Goal: Transaction & Acquisition: Purchase product/service

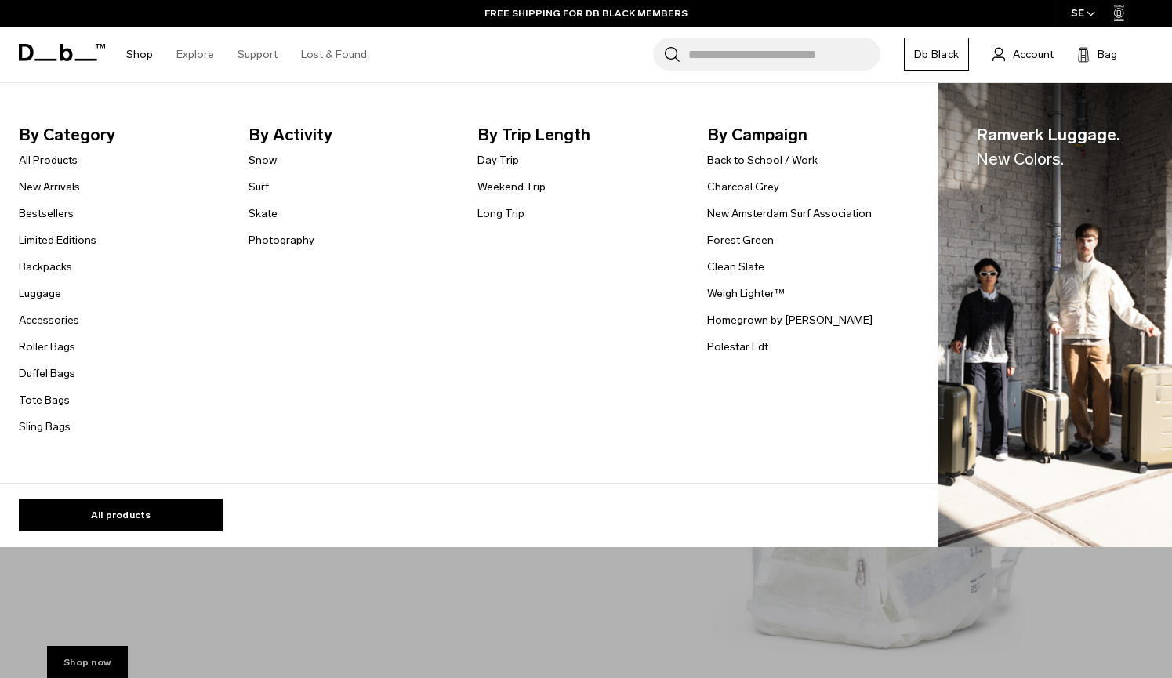
click at [137, 49] on link "Shop" at bounding box center [139, 55] width 27 height 56
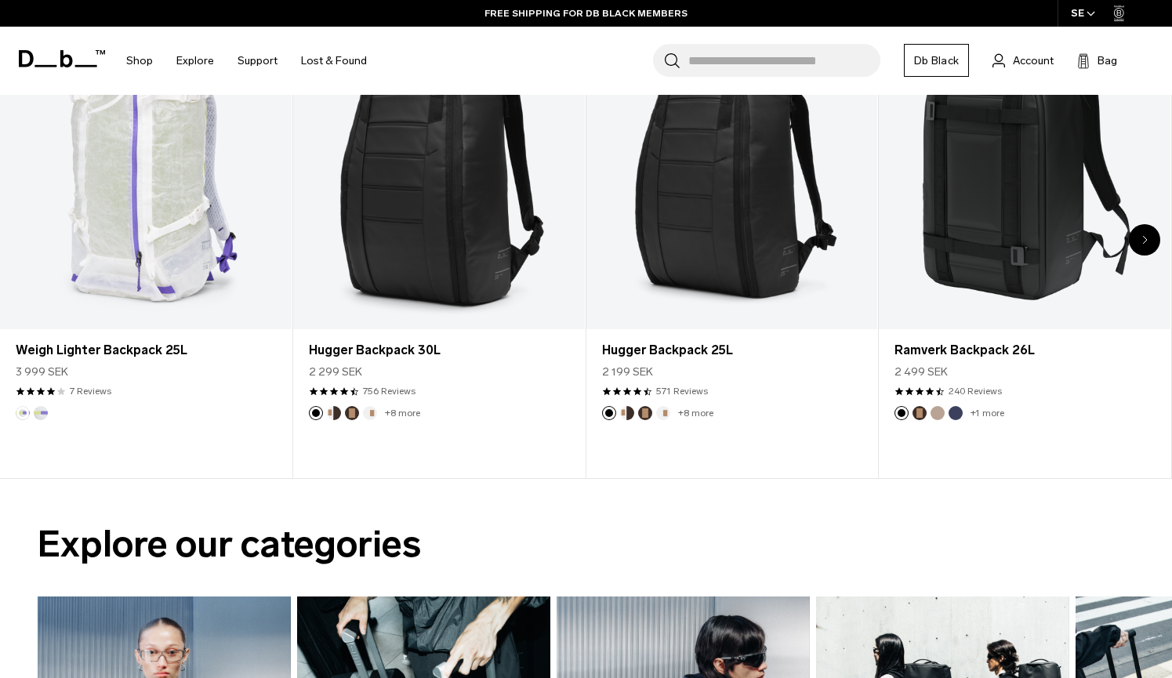
scroll to position [707, 0]
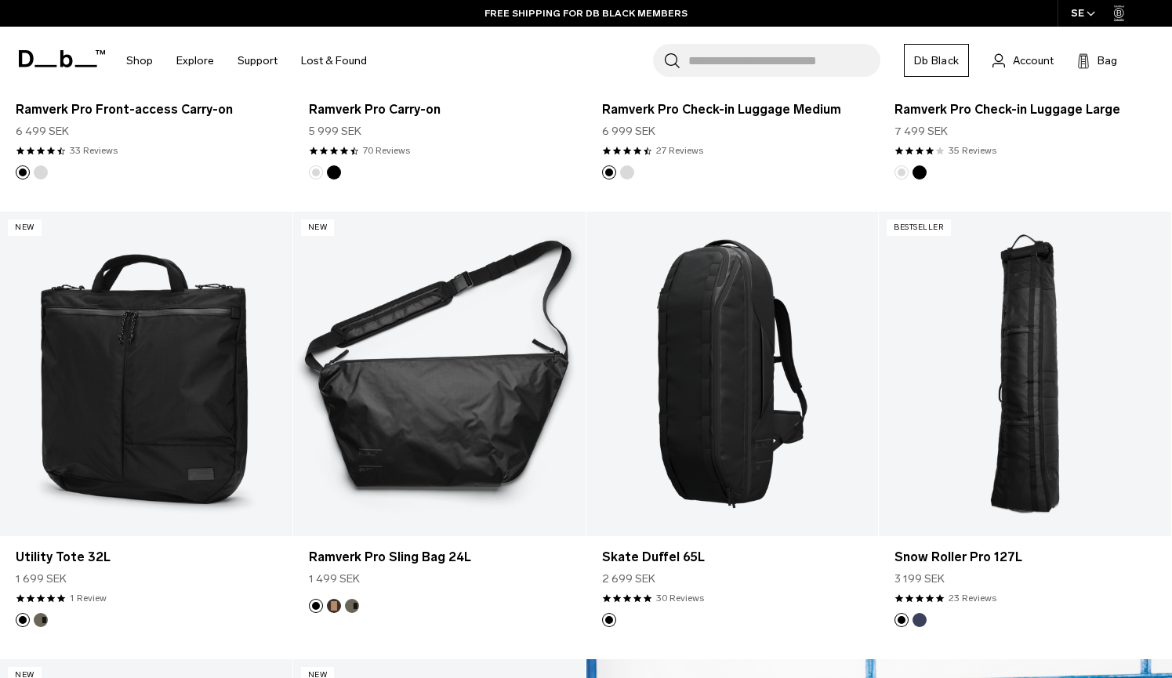
scroll to position [1083, 0]
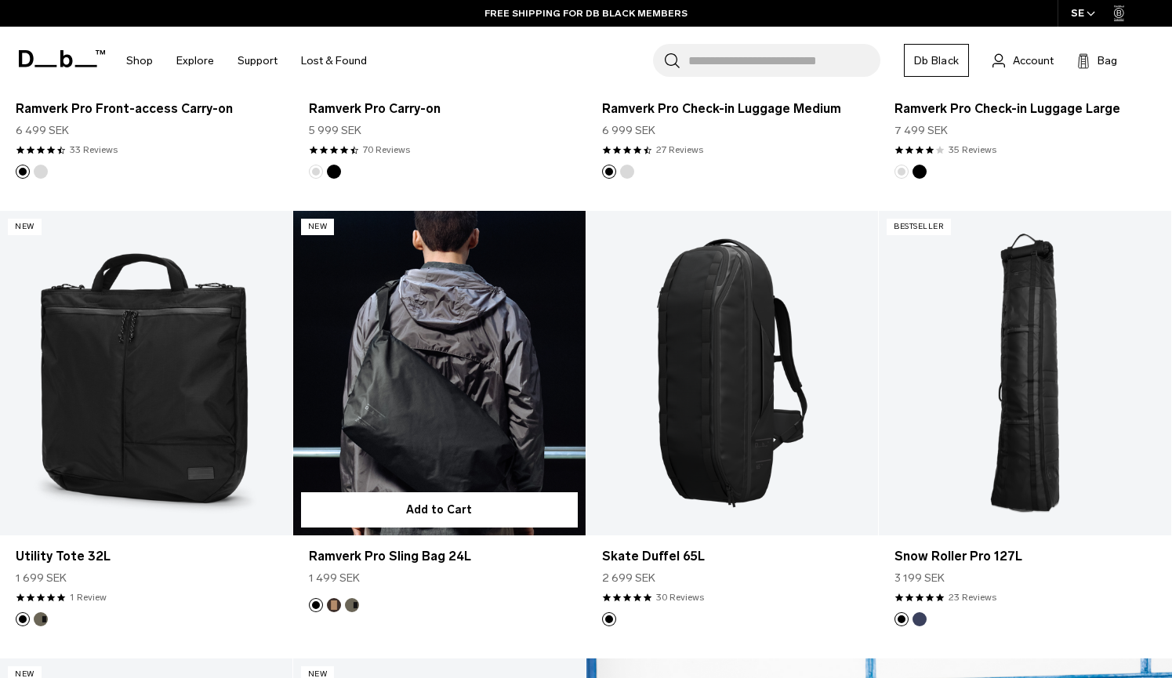
click at [448, 294] on link "Ramverk Pro Sling Bag 24L" at bounding box center [439, 373] width 292 height 325
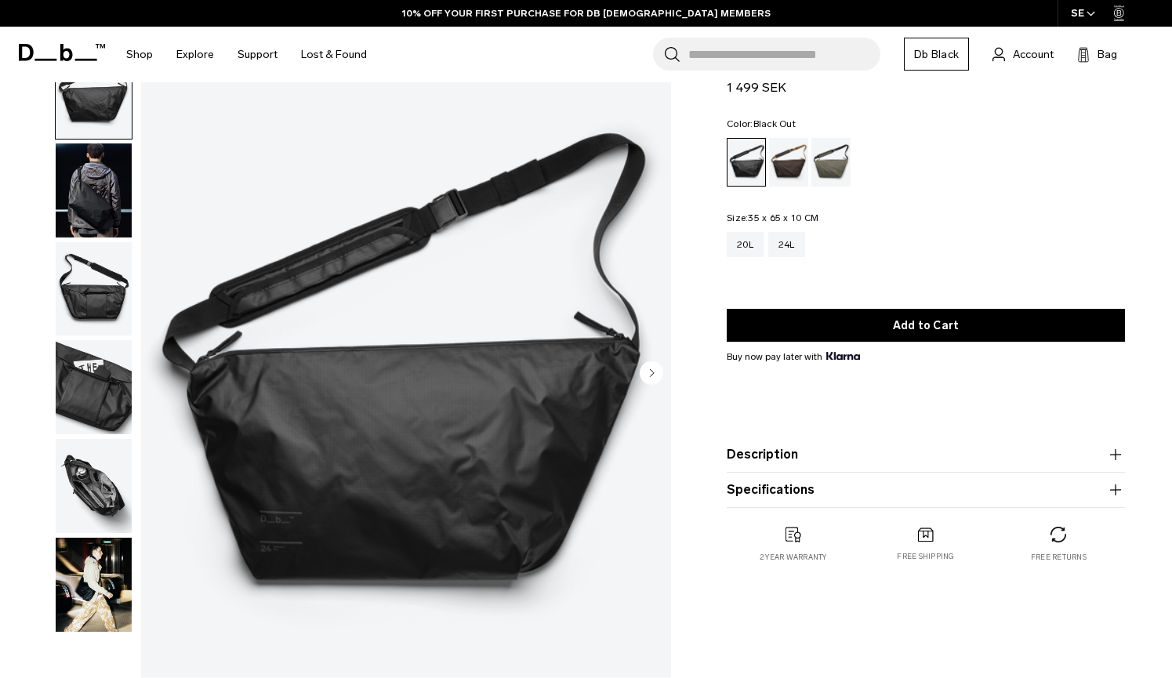
scroll to position [66, 0]
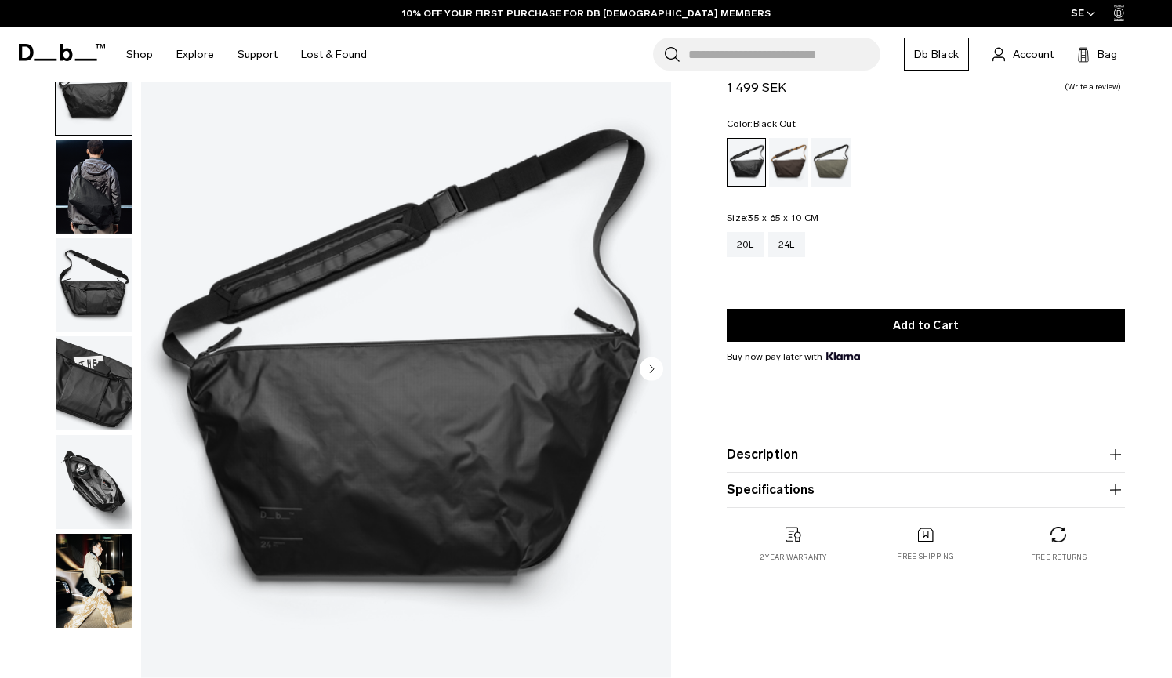
click at [98, 176] on img "button" at bounding box center [94, 187] width 76 height 94
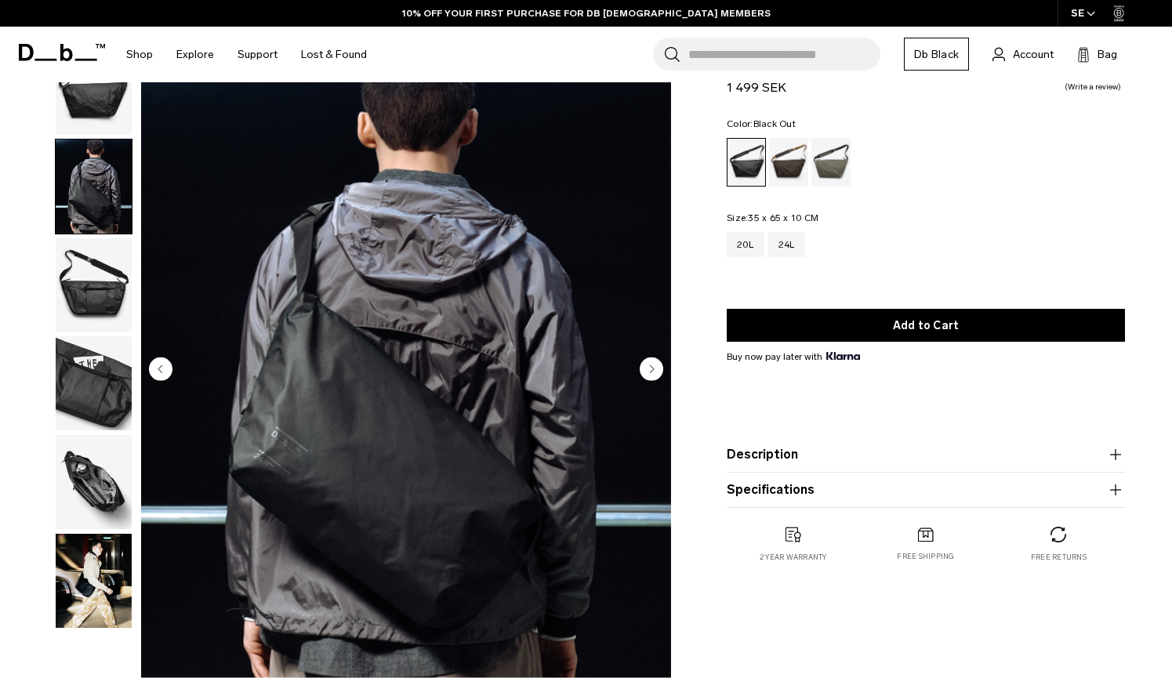
click at [88, 270] on img "button" at bounding box center [94, 285] width 76 height 94
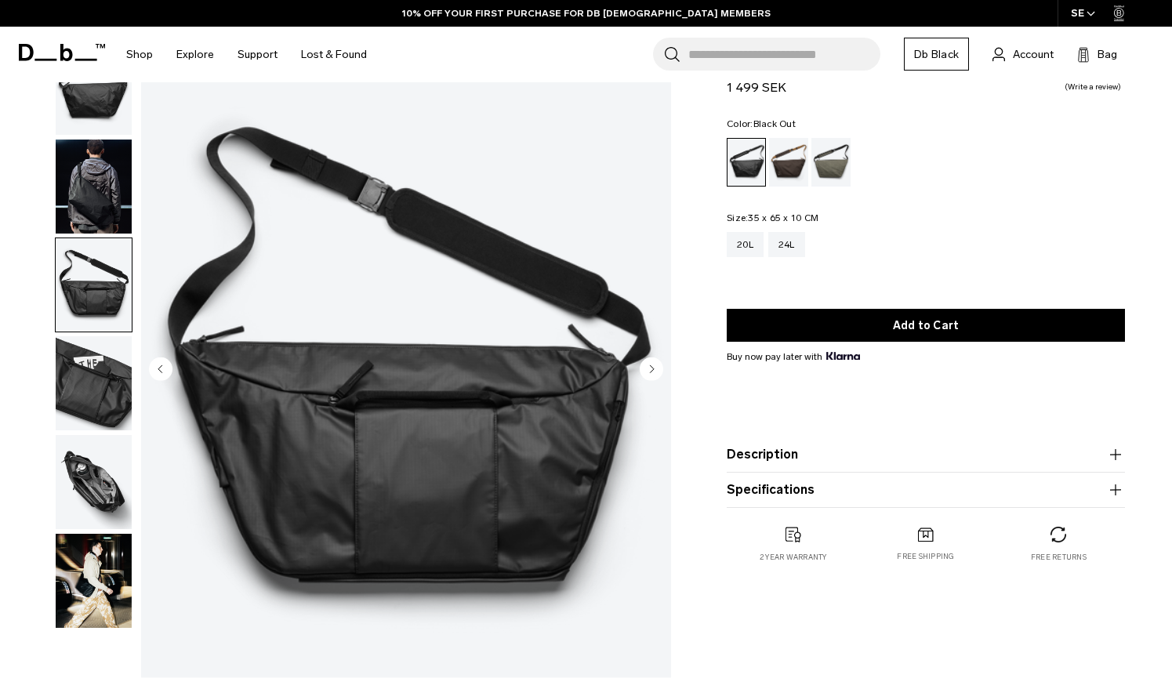
click at [82, 311] on img "button" at bounding box center [94, 285] width 76 height 94
click at [78, 378] on img "button" at bounding box center [94, 383] width 76 height 94
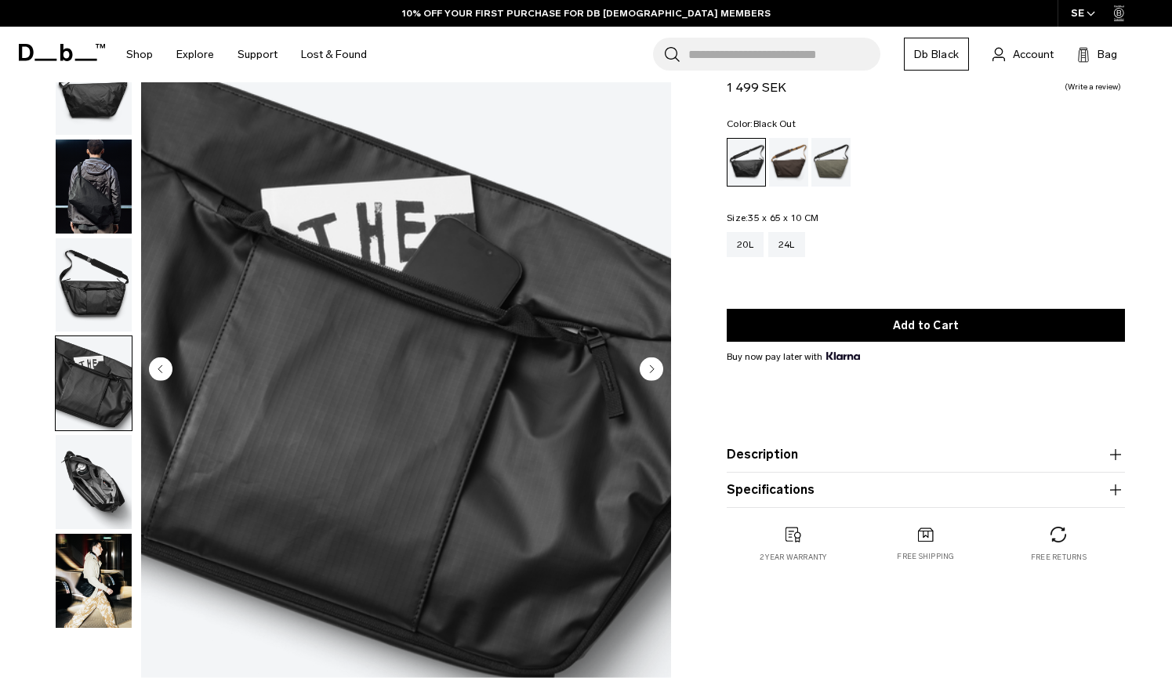
click at [78, 488] on img "button" at bounding box center [94, 482] width 76 height 94
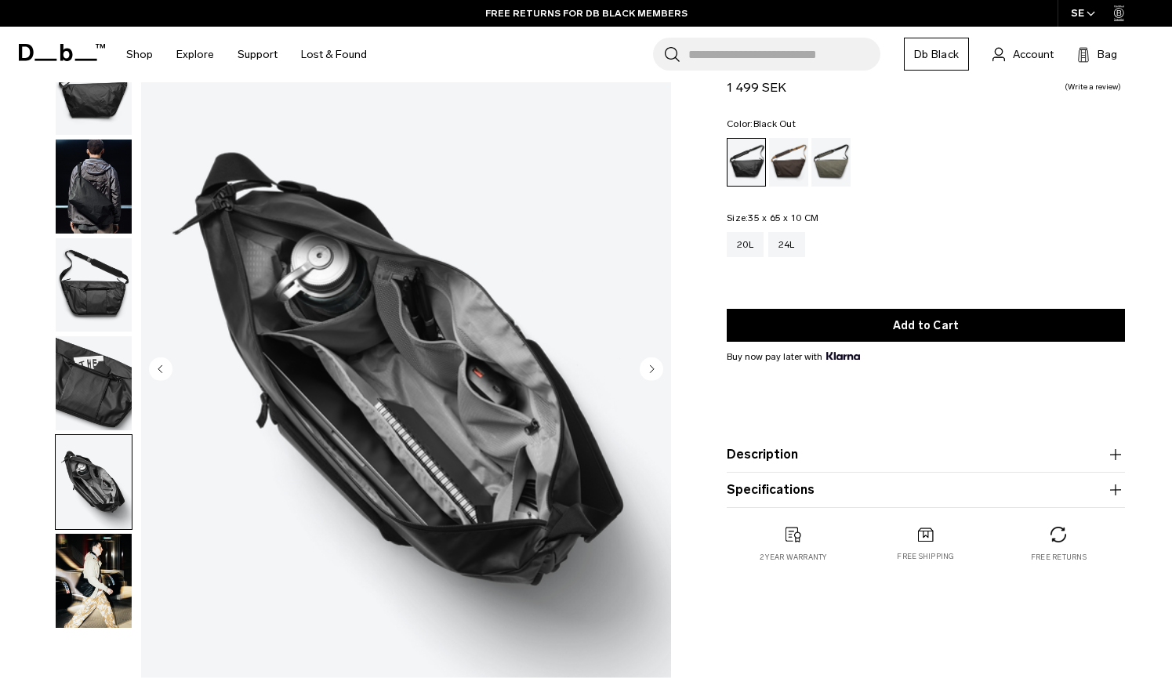
click at [97, 361] on img "button" at bounding box center [94, 383] width 76 height 94
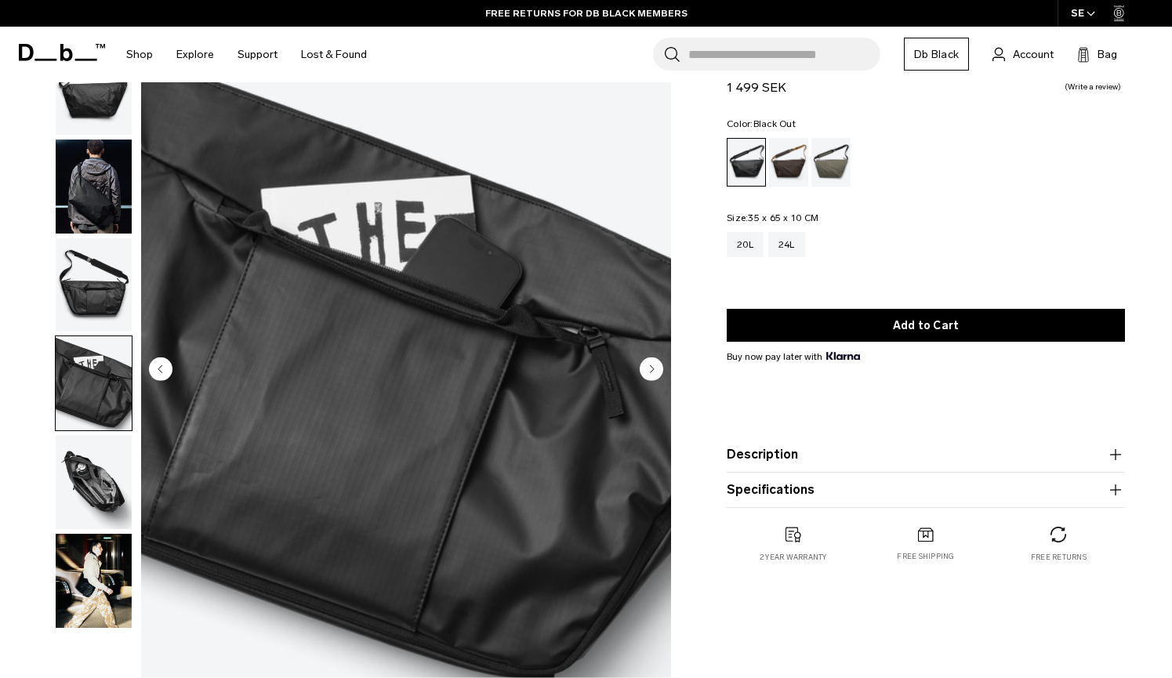
click at [86, 289] on img "button" at bounding box center [94, 285] width 76 height 94
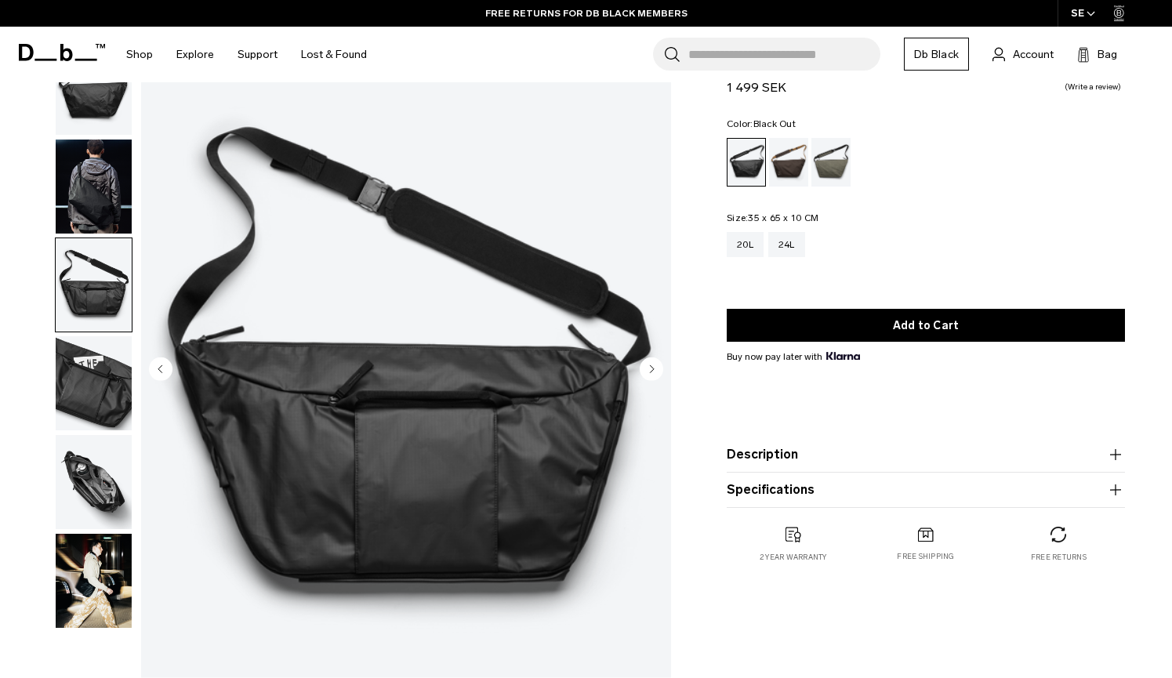
click at [98, 464] on img "button" at bounding box center [94, 482] width 76 height 94
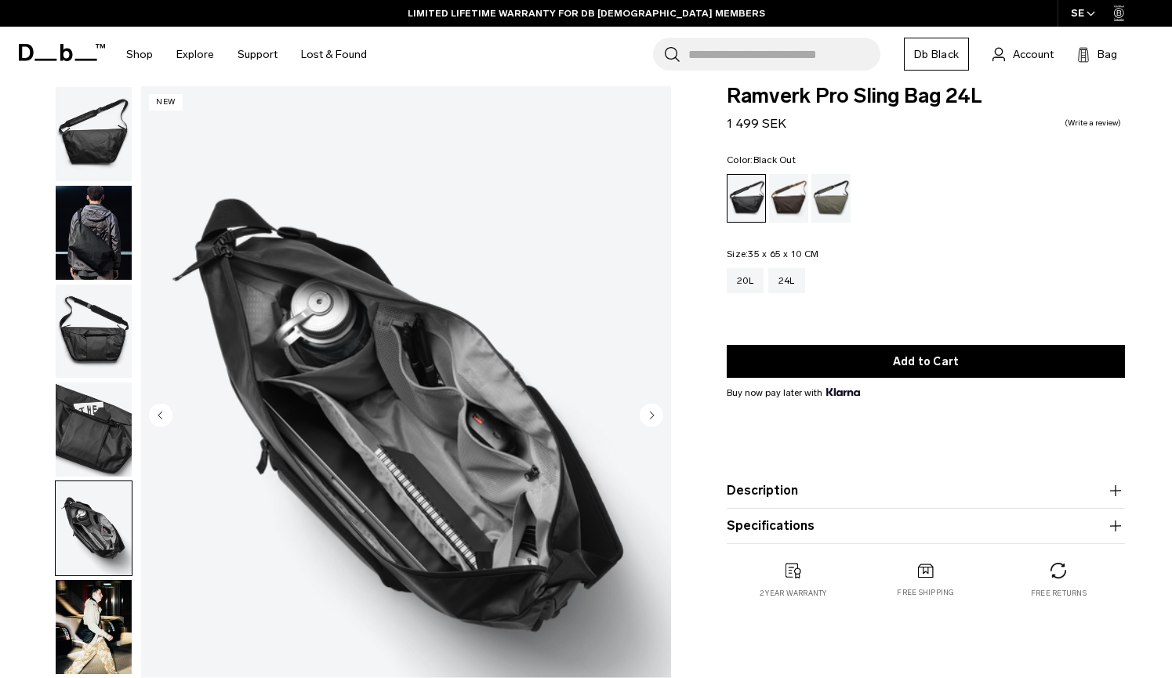
scroll to position [0, 0]
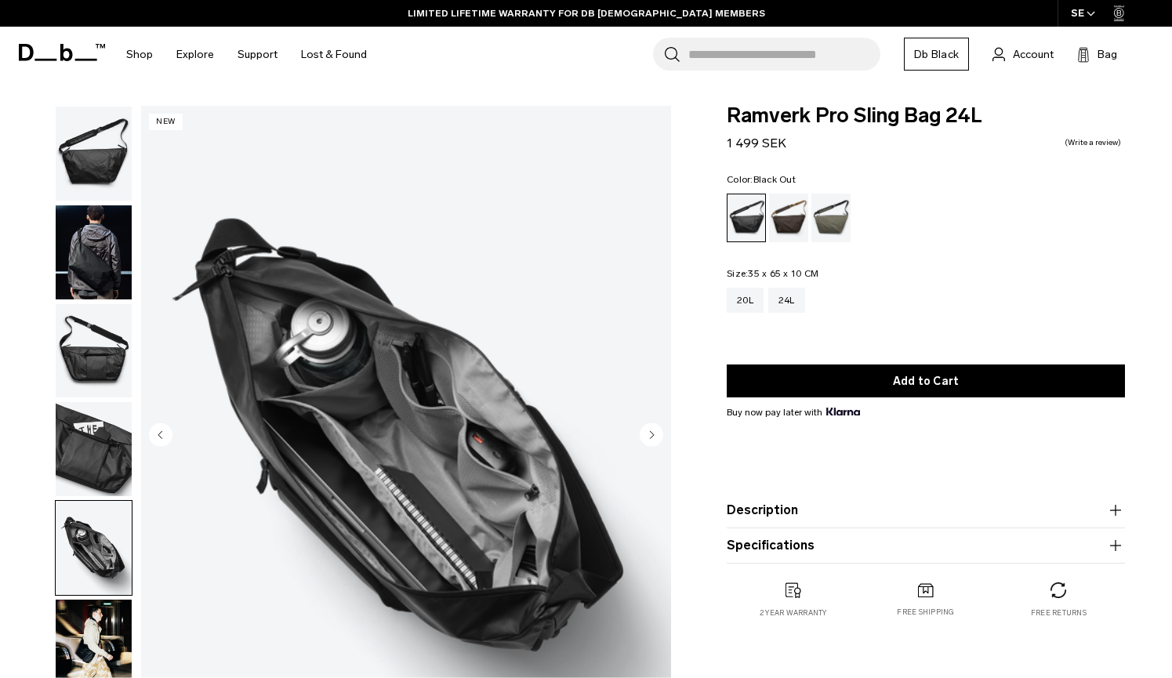
click at [90, 148] on img "button" at bounding box center [94, 154] width 76 height 94
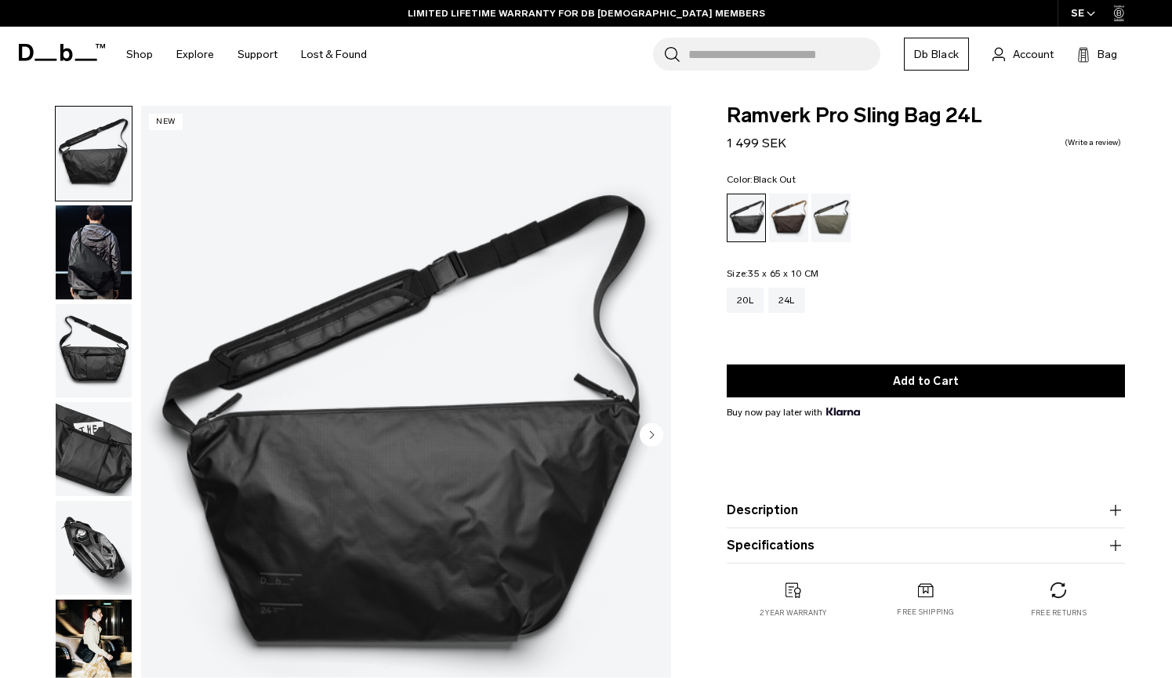
click at [96, 242] on img "button" at bounding box center [94, 252] width 76 height 94
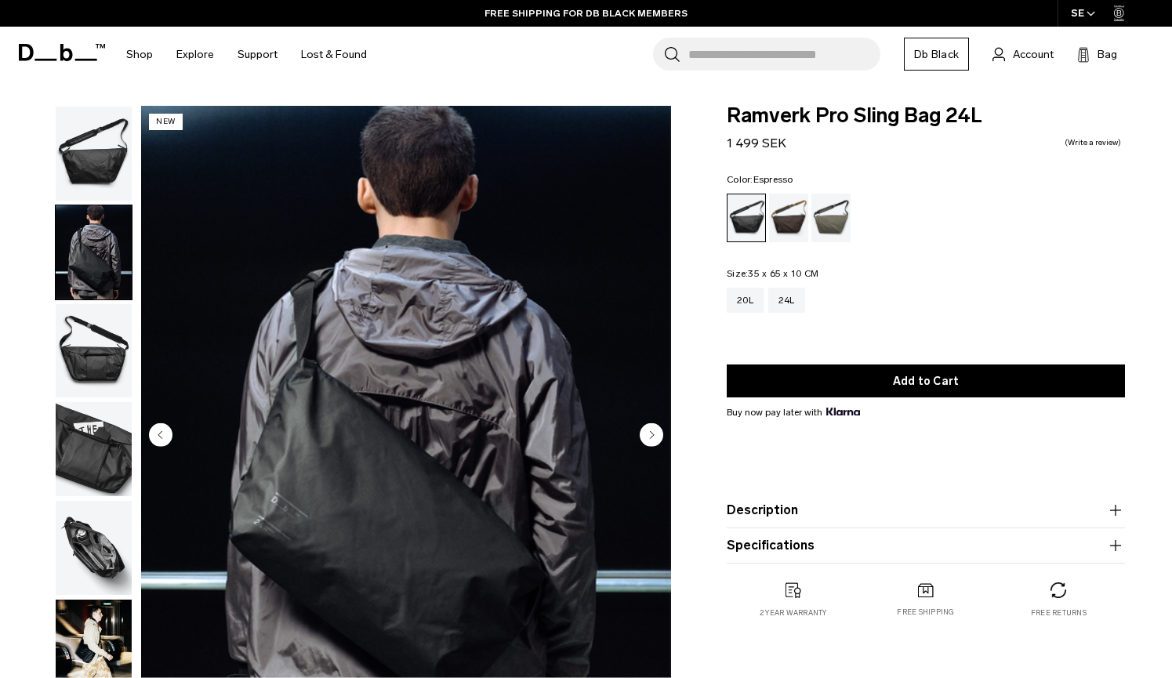
click at [783, 228] on div "Espresso" at bounding box center [789, 218] width 40 height 49
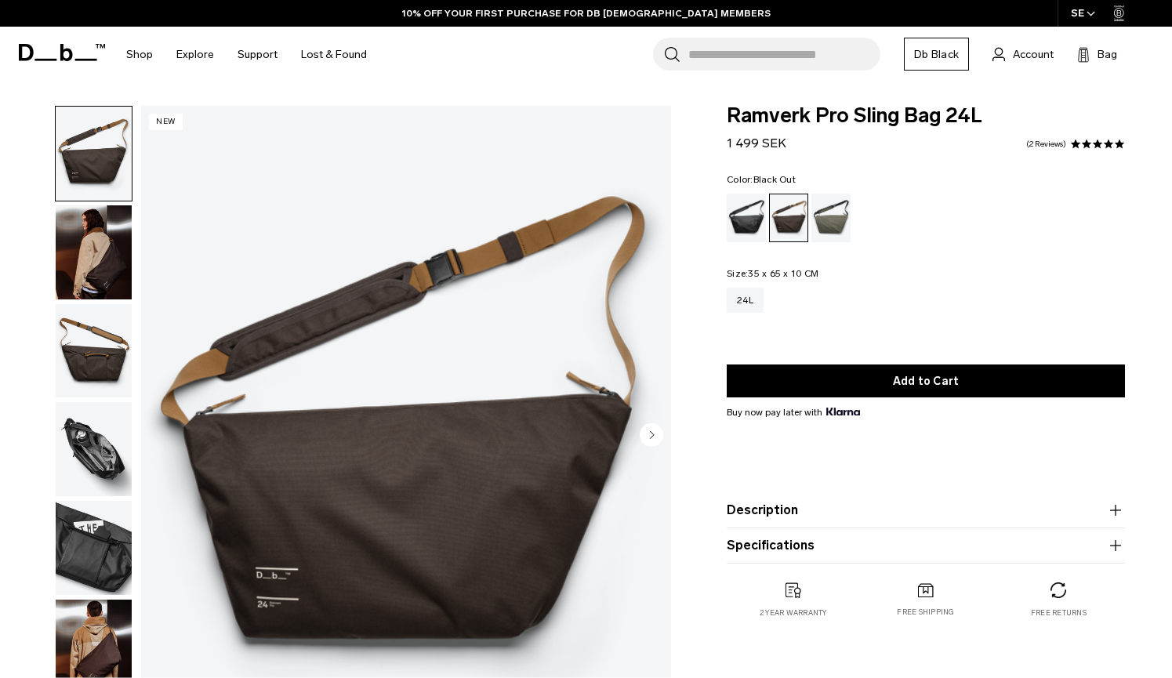
click at [749, 223] on div "Black Out" at bounding box center [747, 218] width 40 height 49
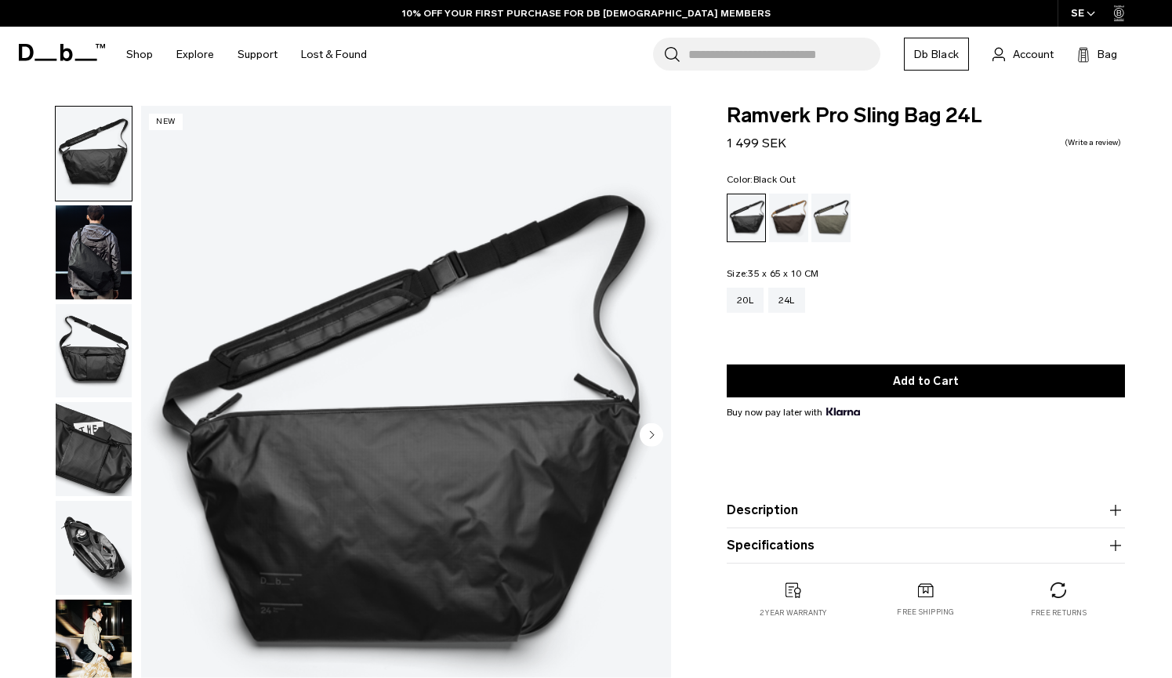
click at [656, 434] on circle "Next slide" at bounding box center [652, 435] width 24 height 24
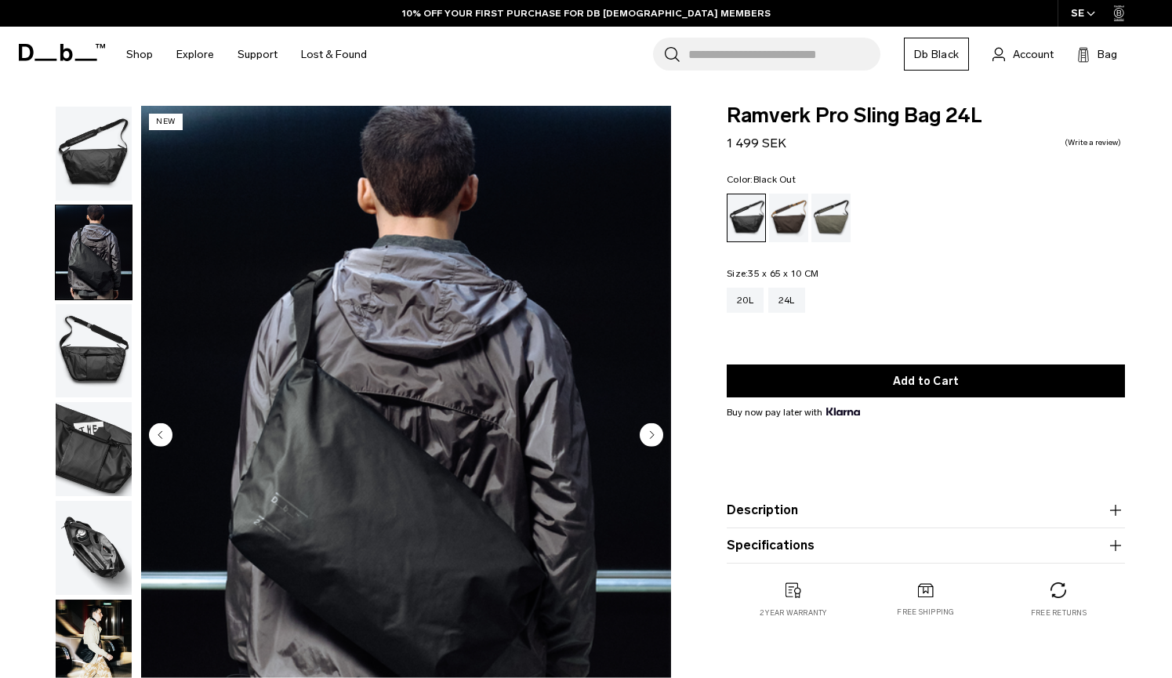
click at [656, 434] on circle "Next slide" at bounding box center [652, 435] width 24 height 24
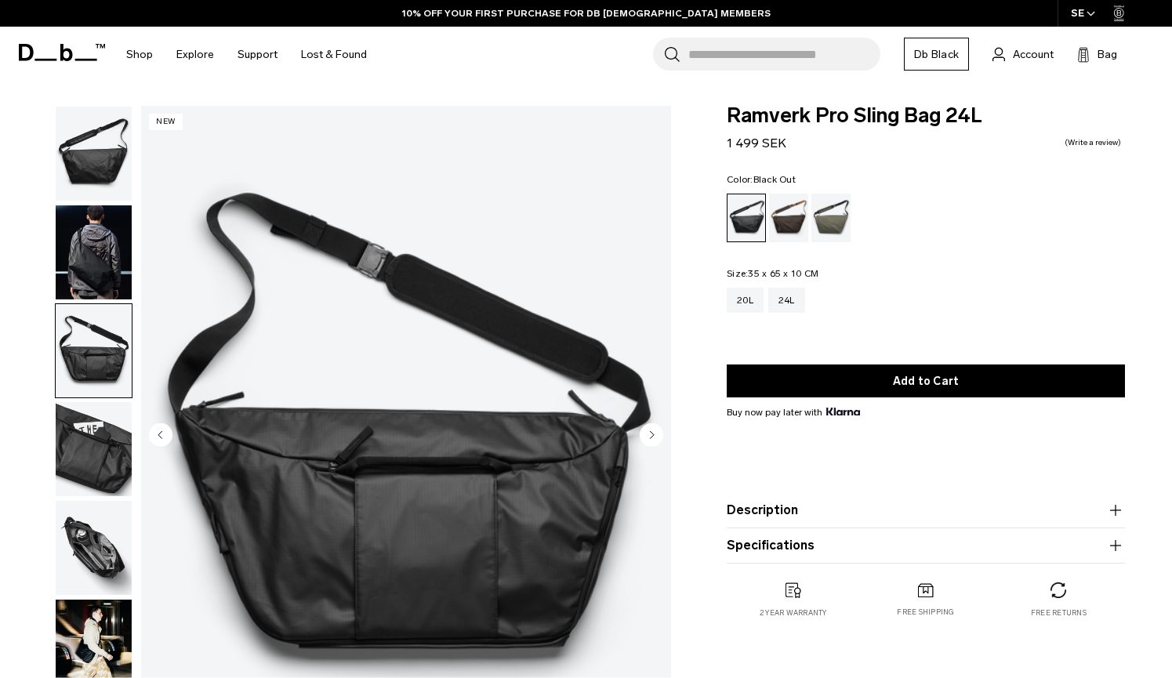
click at [656, 434] on circle "Next slide" at bounding box center [652, 435] width 24 height 24
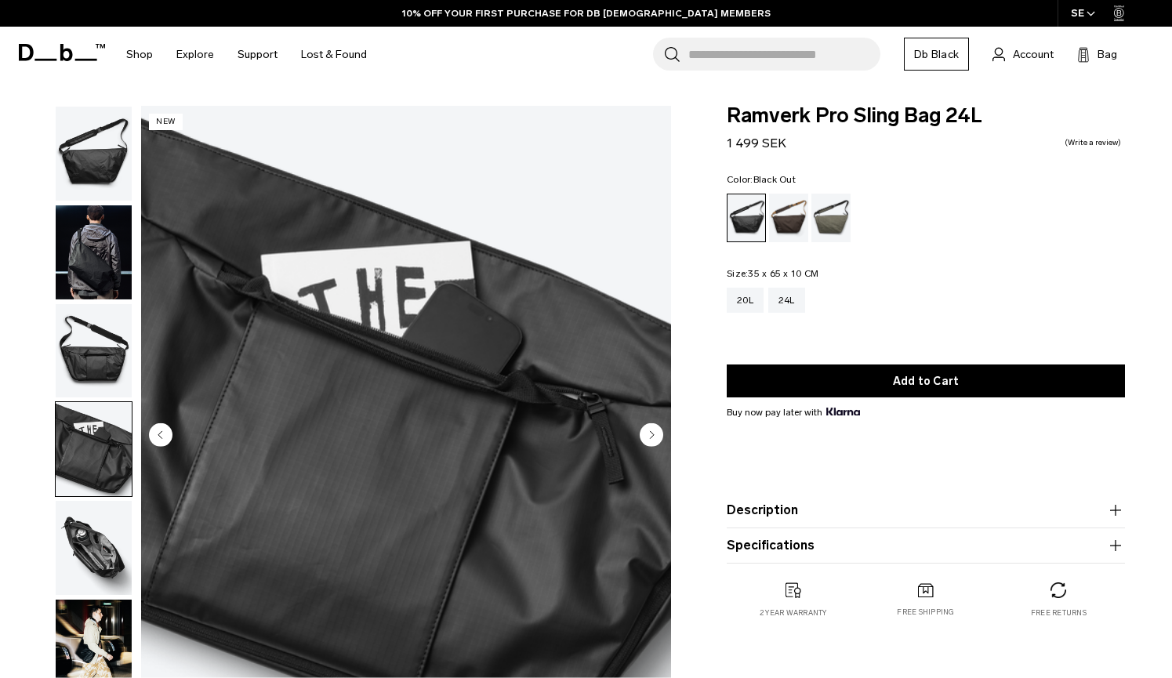
click at [656, 434] on circle "Next slide" at bounding box center [652, 435] width 24 height 24
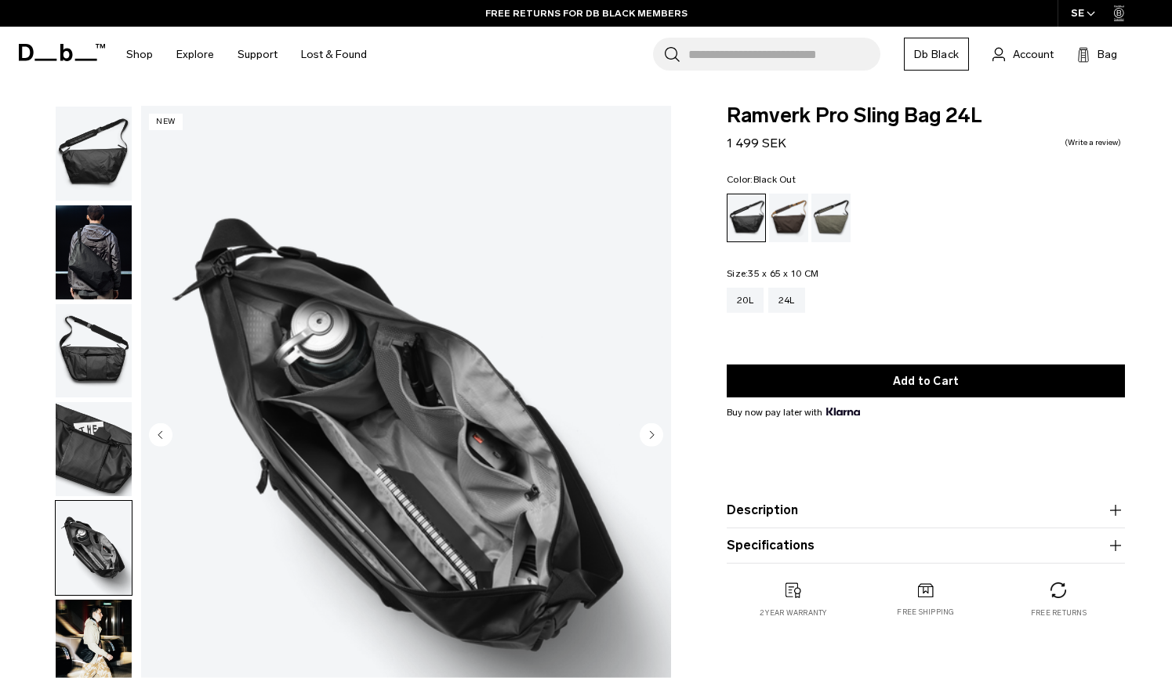
click at [656, 434] on circle "Next slide" at bounding box center [652, 435] width 24 height 24
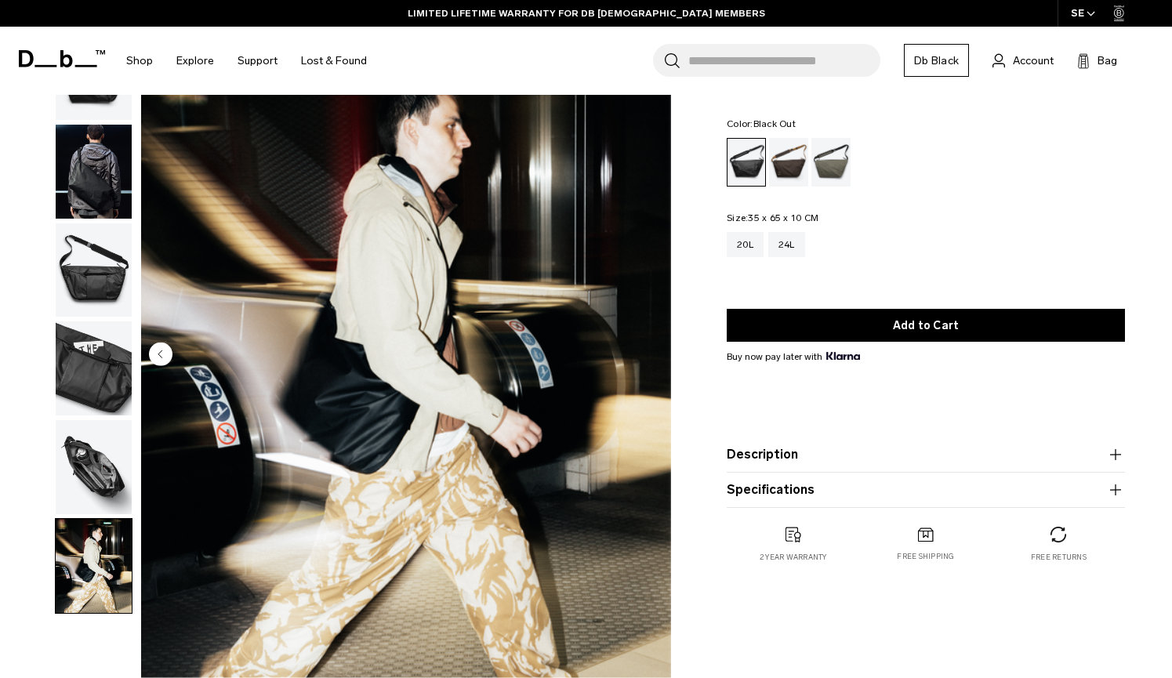
scroll to position [79, 0]
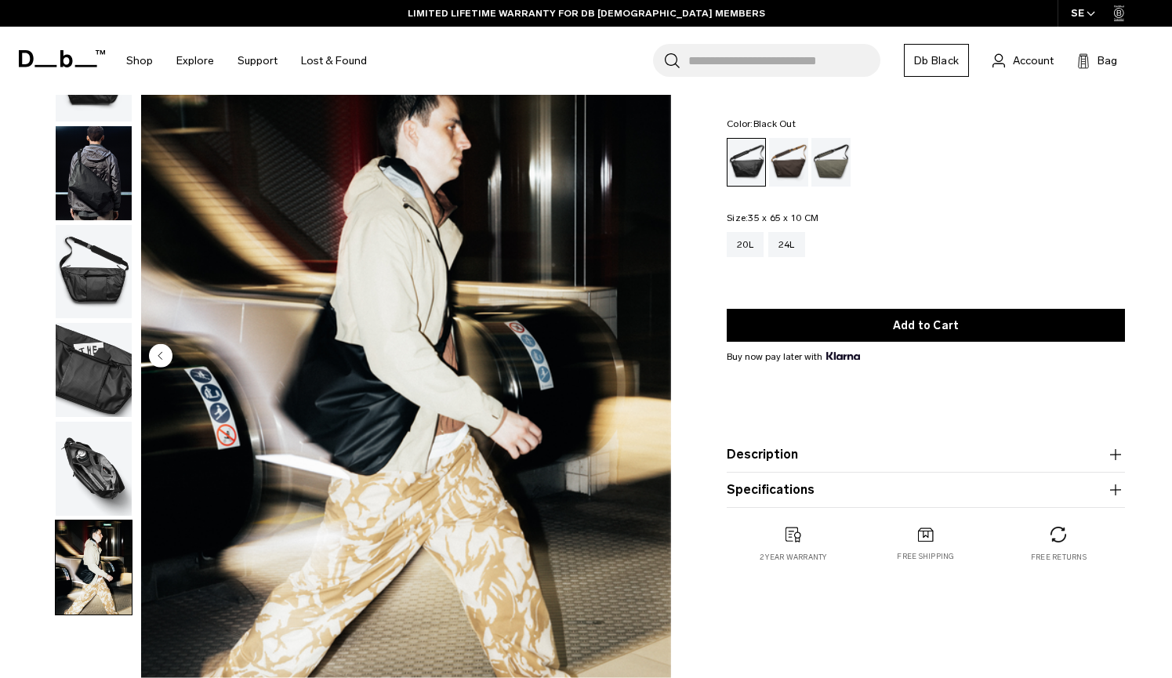
click at [161, 366] on circle "Previous slide" at bounding box center [161, 356] width 24 height 24
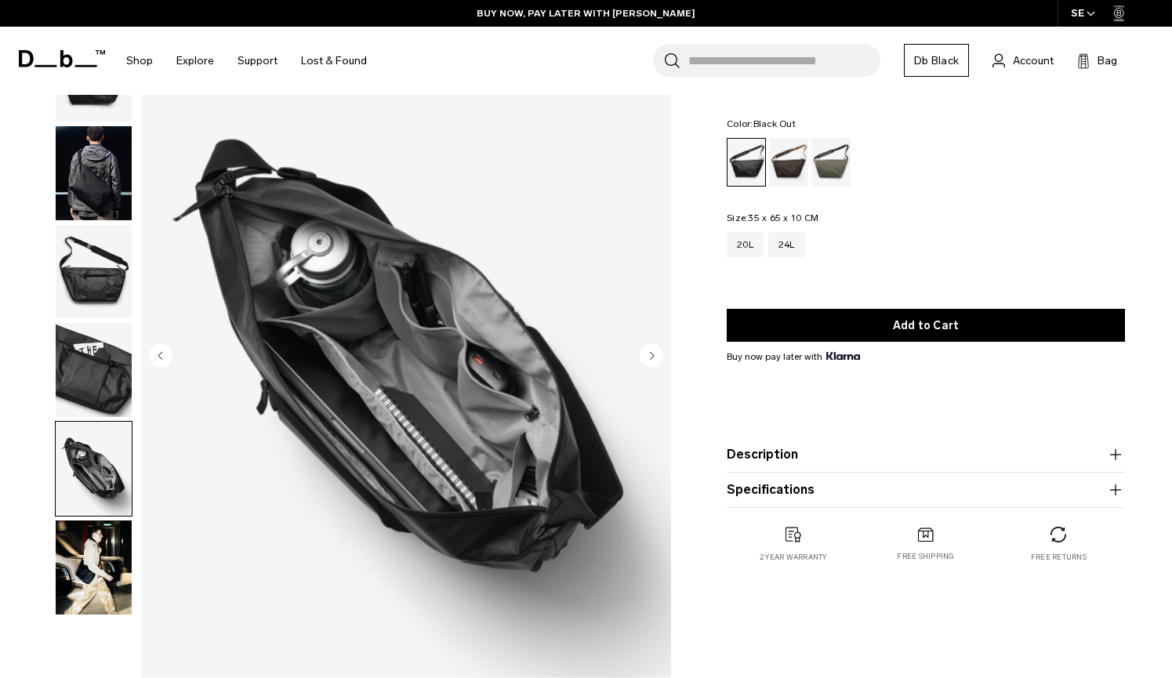
click at [165, 357] on circle "Previous slide" at bounding box center [161, 356] width 24 height 24
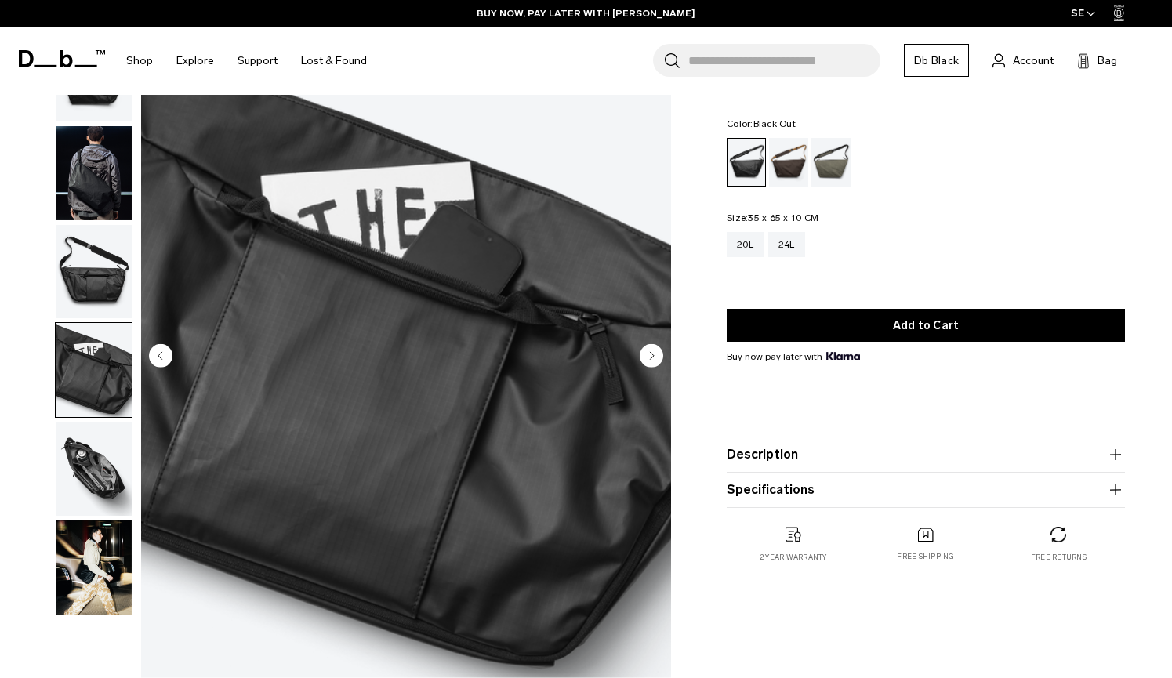
click at [651, 348] on circle "Next slide" at bounding box center [652, 356] width 24 height 24
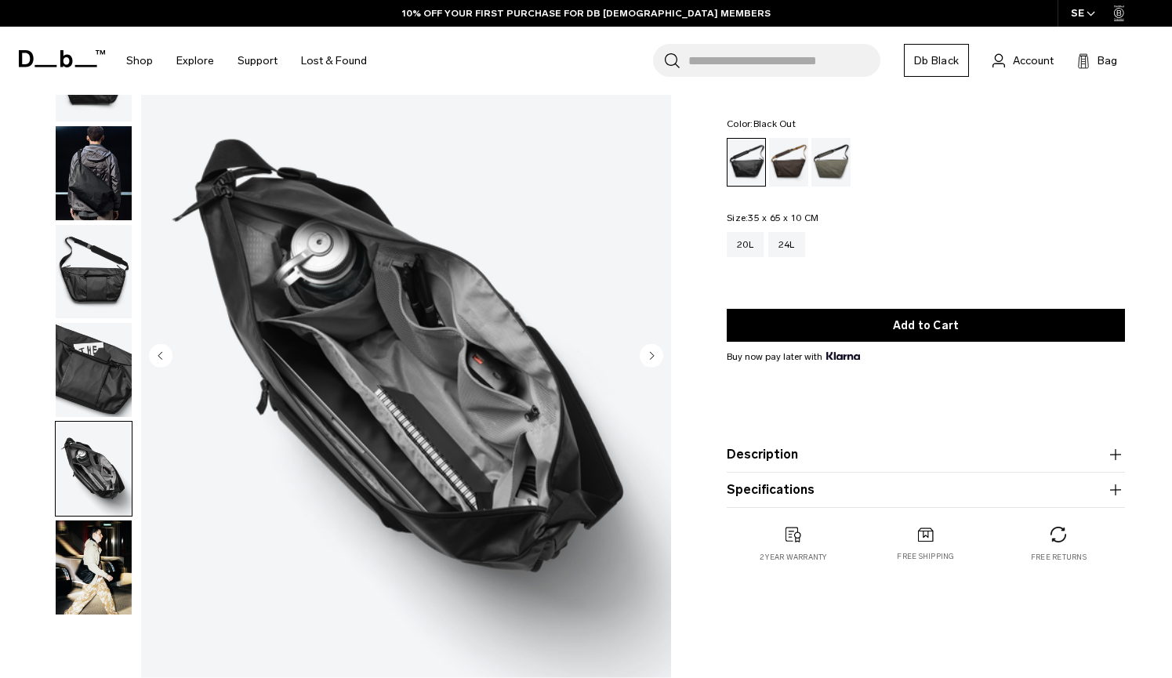
click at [855, 446] on button "Description" at bounding box center [926, 454] width 398 height 19
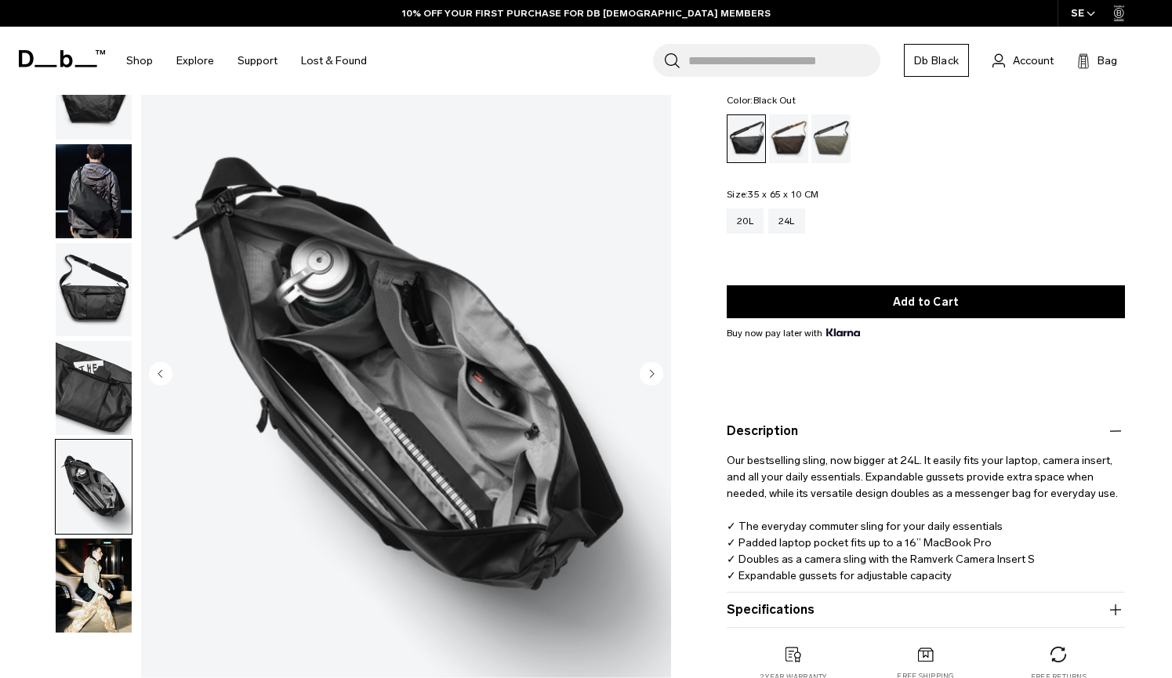
click at [855, 446] on p "Our bestselling sling, now bigger at 24L. It easily fits your laptop, camera in…" at bounding box center [926, 512] width 398 height 143
click at [835, 433] on button "Description" at bounding box center [926, 431] width 398 height 19
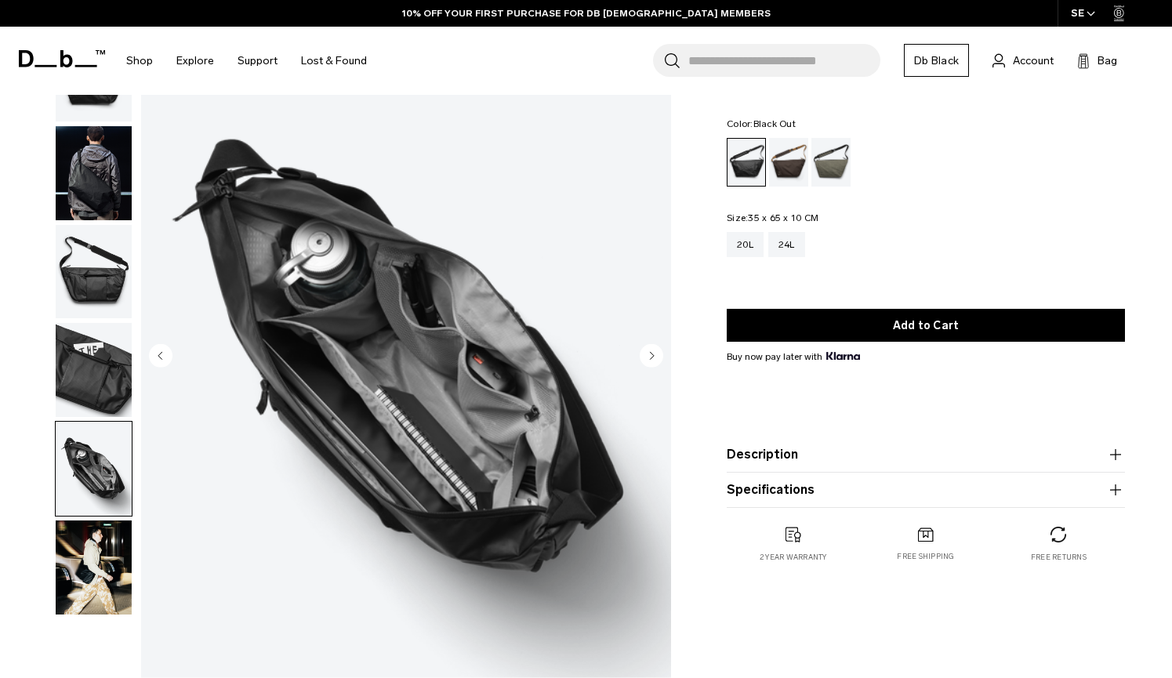
click at [755, 519] on div "Ramverk Pro Sling Bag 24L 1 499 SEK 0.0 star rating Write a review Color: Black…" at bounding box center [926, 322] width 492 height 544
click at [764, 497] on button "Specifications" at bounding box center [926, 490] width 398 height 19
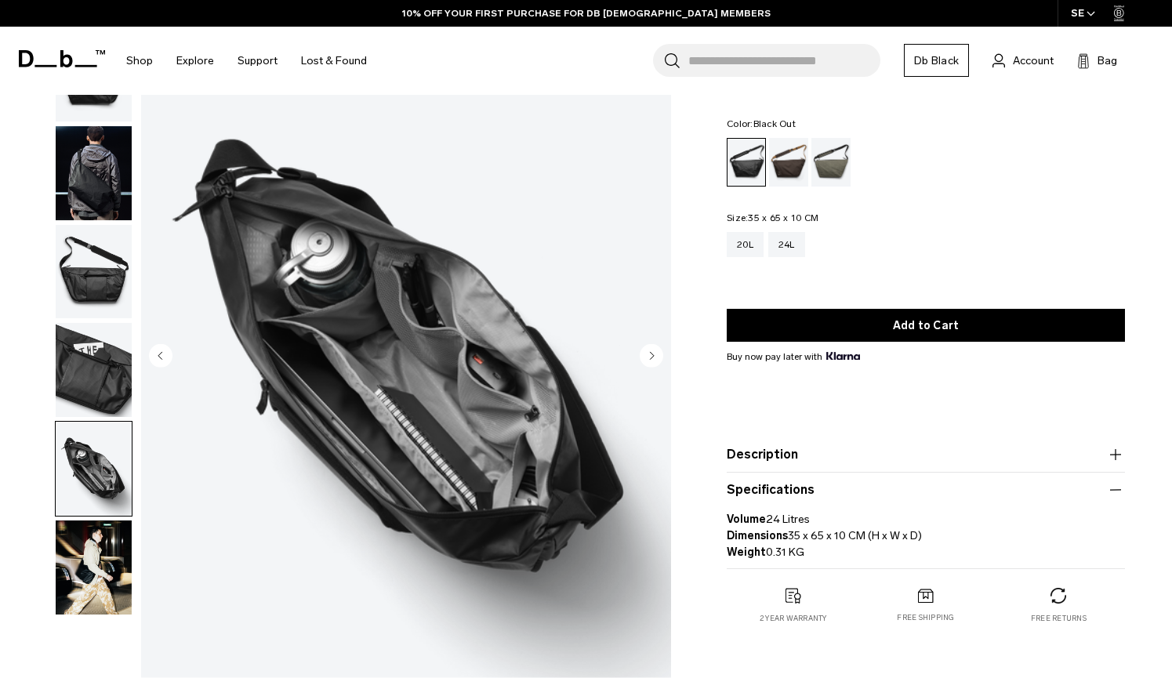
click at [764, 497] on button "Specifications" at bounding box center [926, 490] width 398 height 19
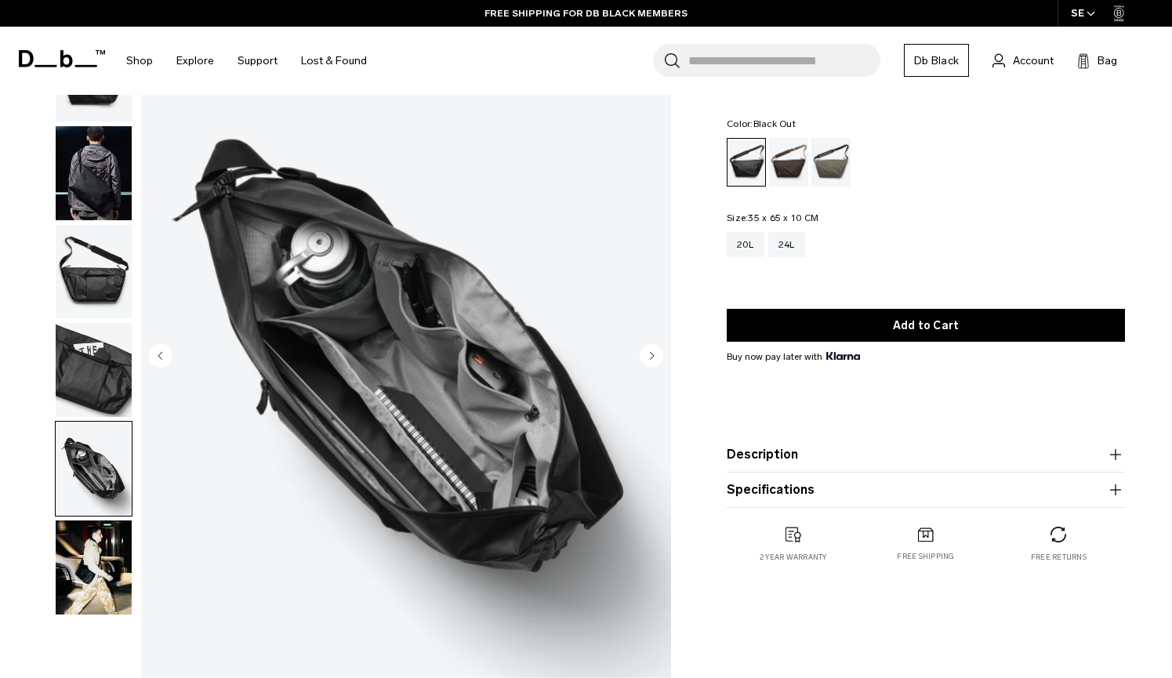
click at [655, 357] on circle "Next slide" at bounding box center [652, 356] width 24 height 24
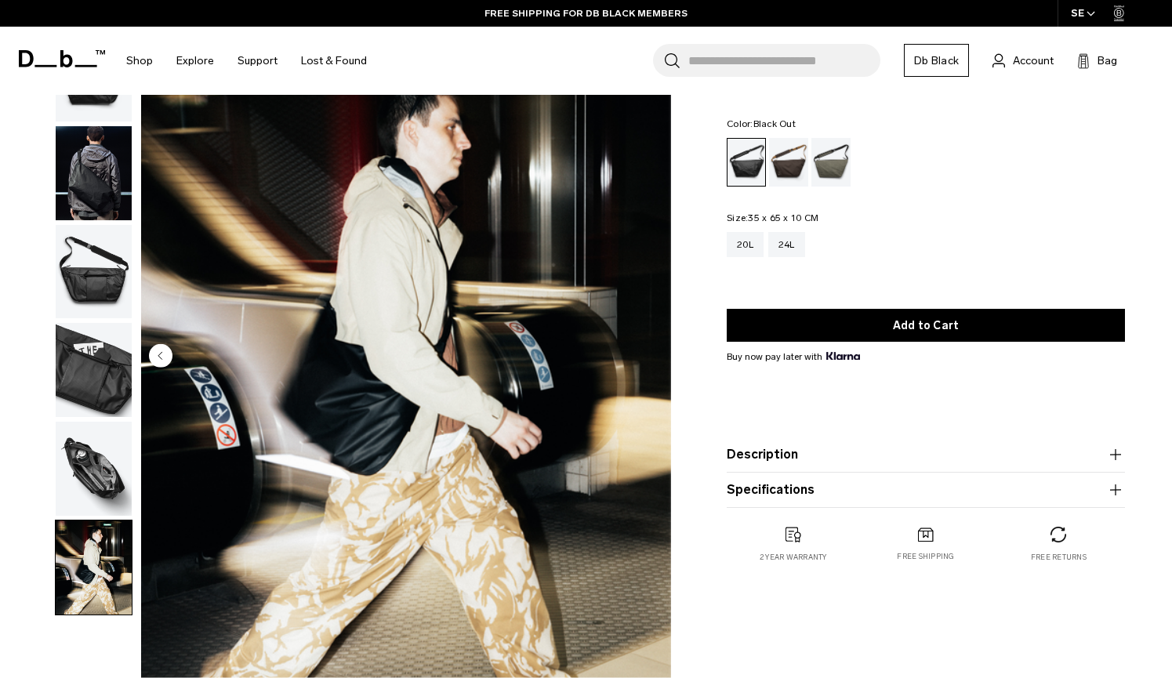
click at [167, 360] on circle "Previous slide" at bounding box center [161, 356] width 24 height 24
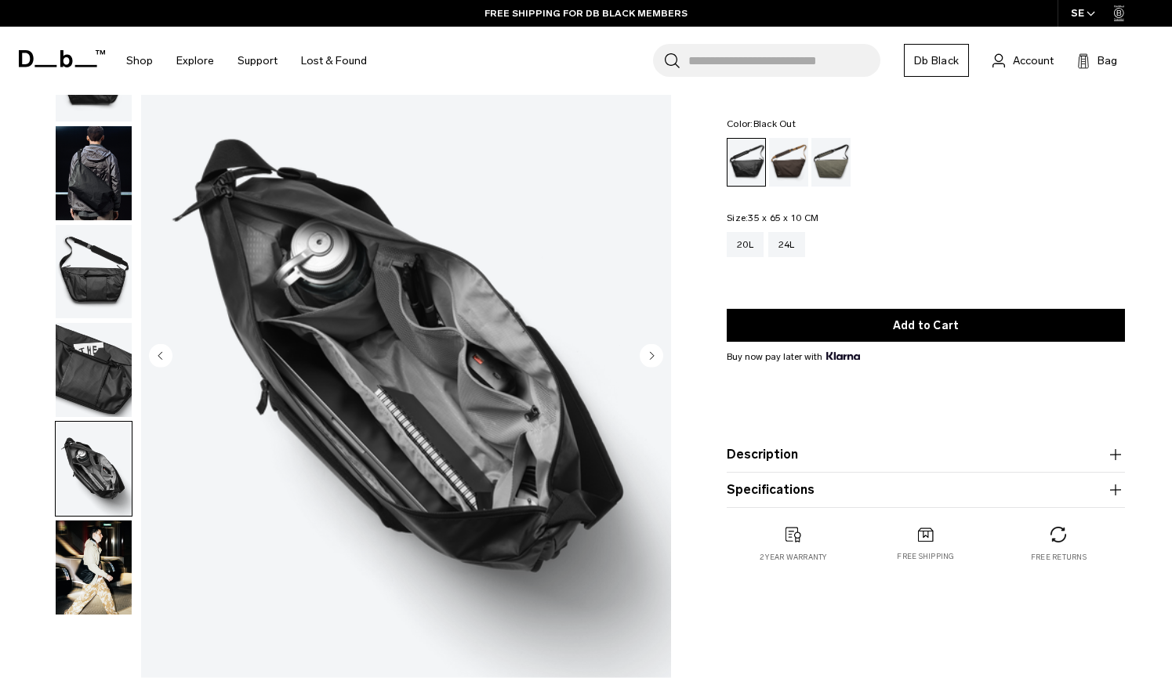
click at [167, 360] on circle "Previous slide" at bounding box center [161, 356] width 24 height 24
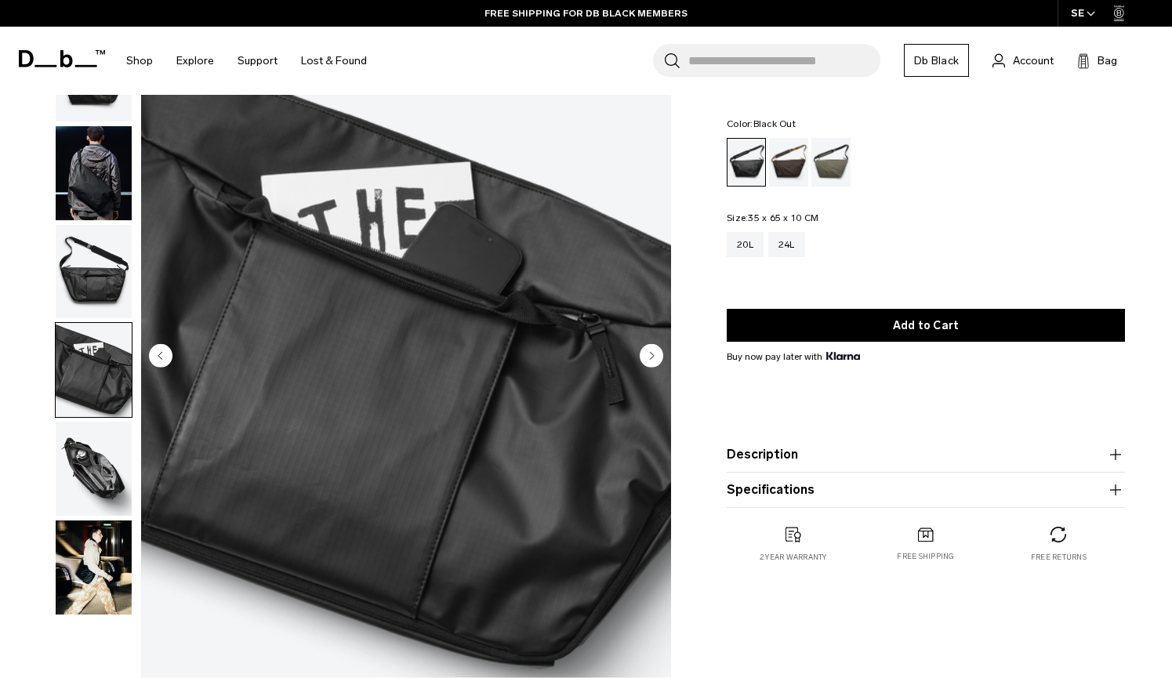
click at [167, 360] on circle "Previous slide" at bounding box center [161, 356] width 24 height 24
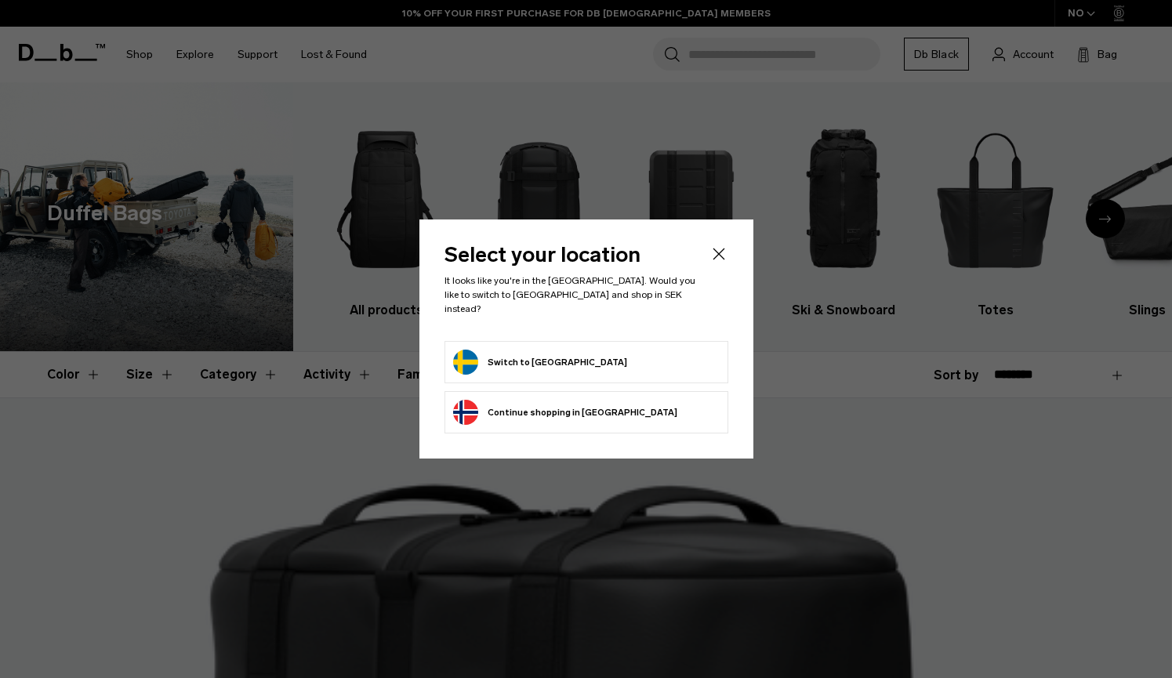
click at [724, 254] on icon "Close" at bounding box center [718, 254] width 19 height 19
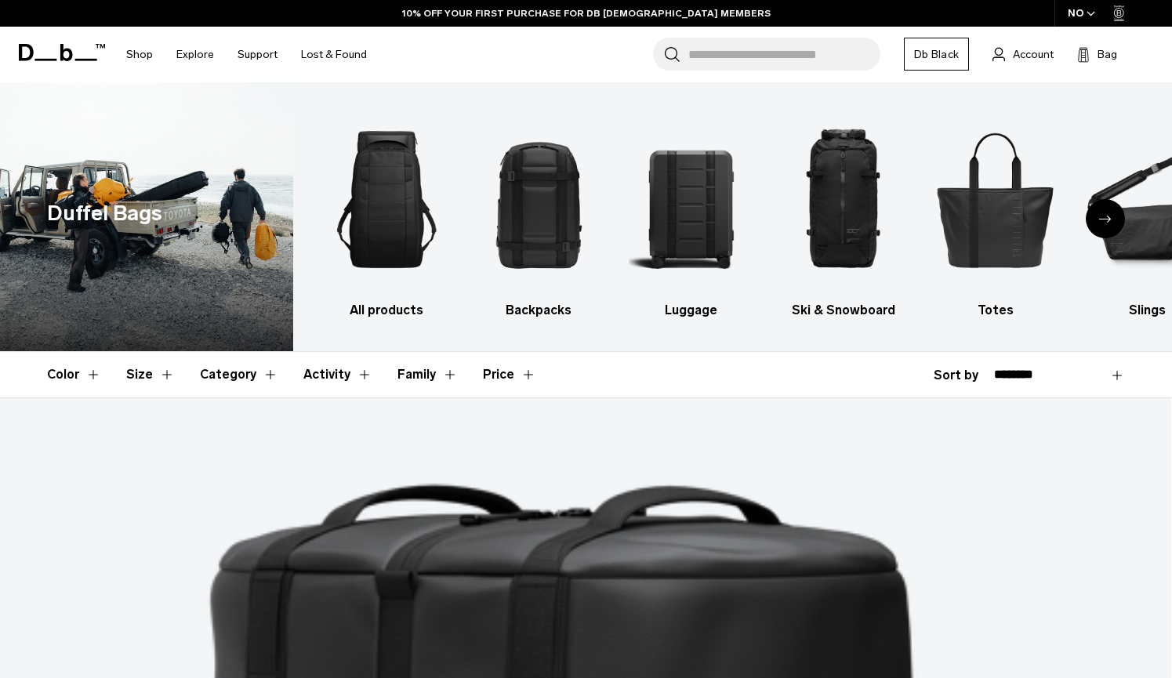
click at [1123, 226] on div "Next slide" at bounding box center [1105, 218] width 39 height 39
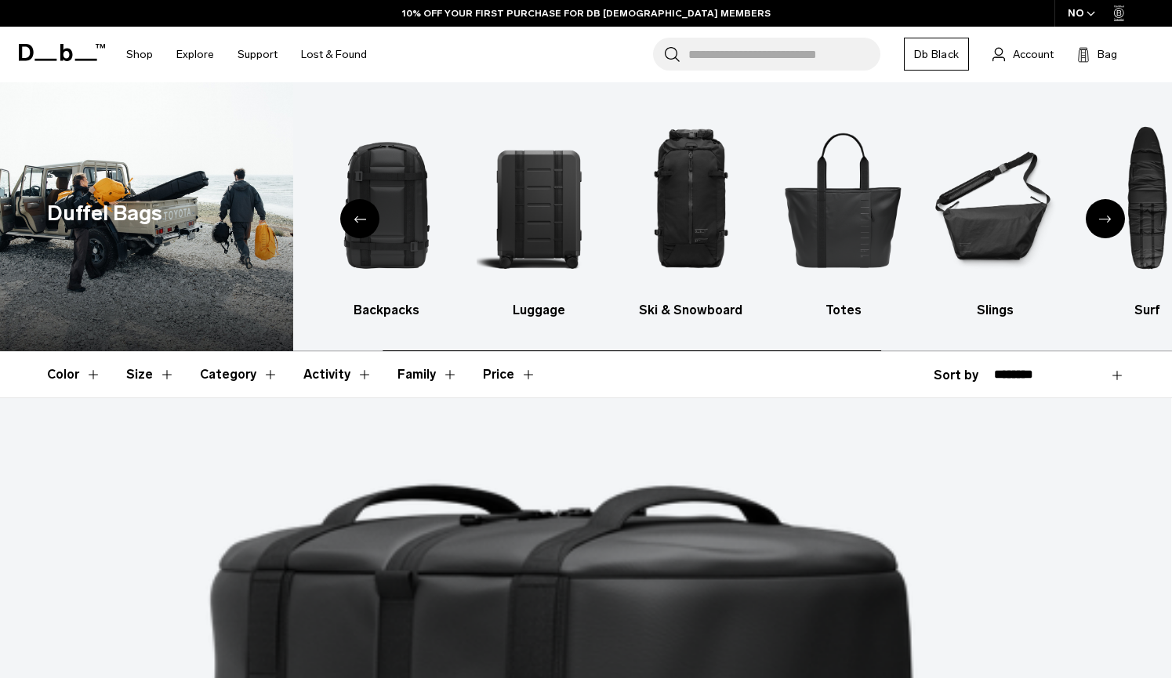
click at [1123, 226] on div "Next slide" at bounding box center [1105, 218] width 39 height 39
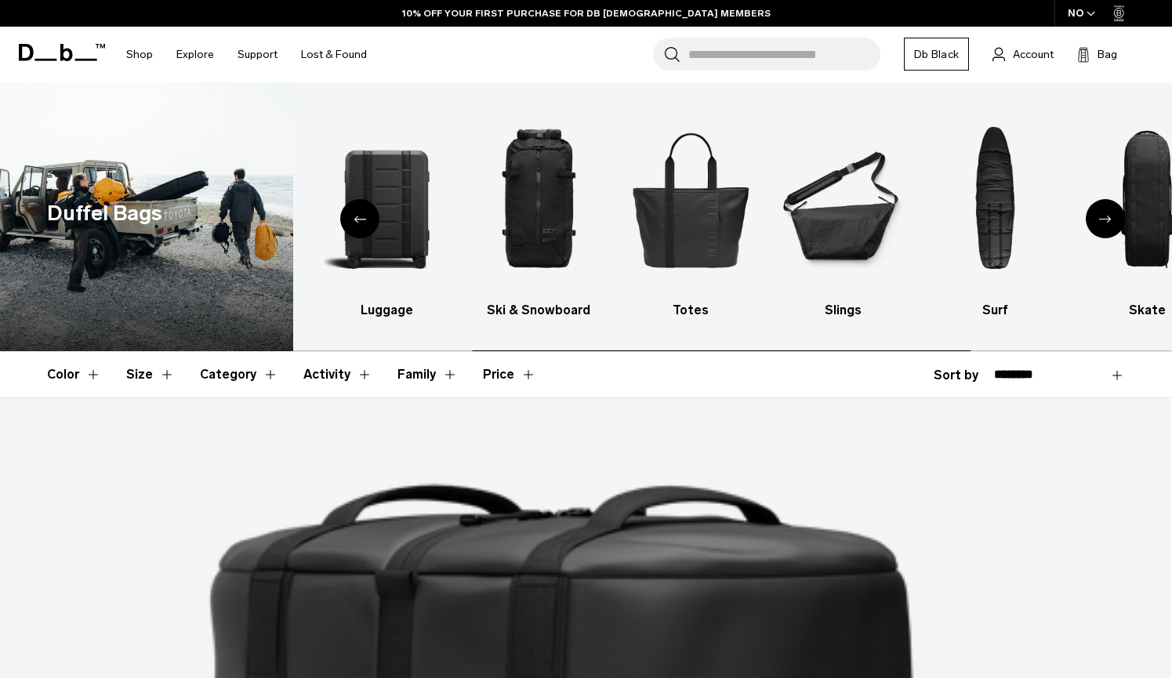
click at [1123, 226] on div "Next slide" at bounding box center [1105, 218] width 39 height 39
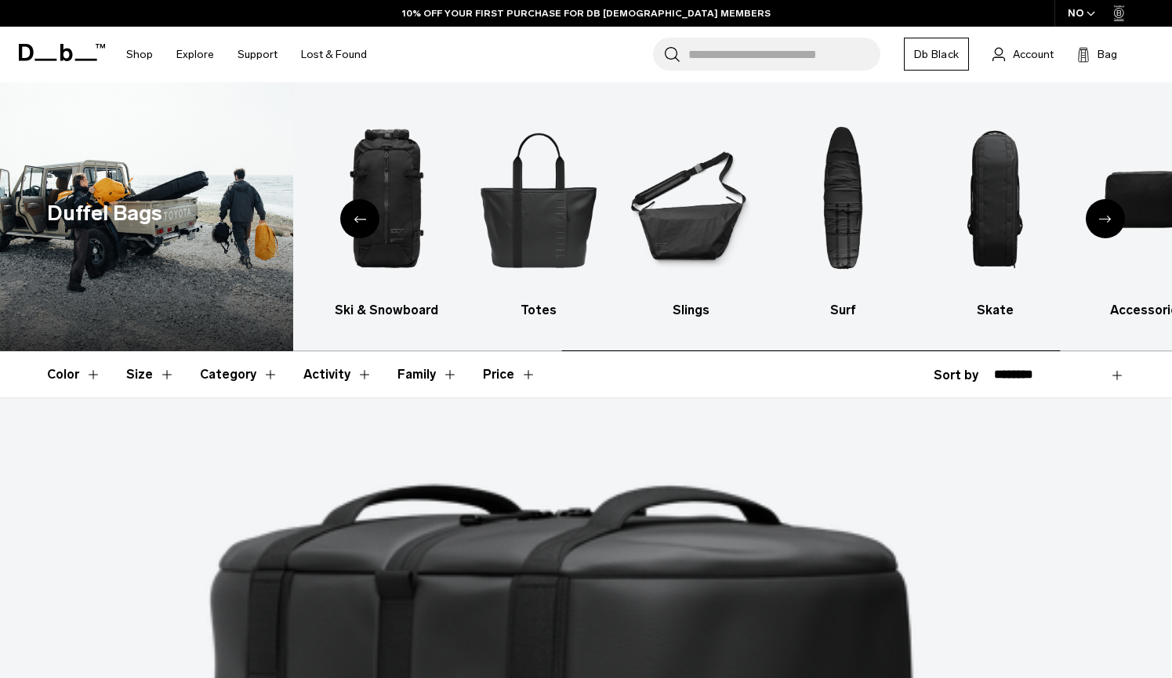
click at [1123, 226] on div "Next slide" at bounding box center [1105, 218] width 39 height 39
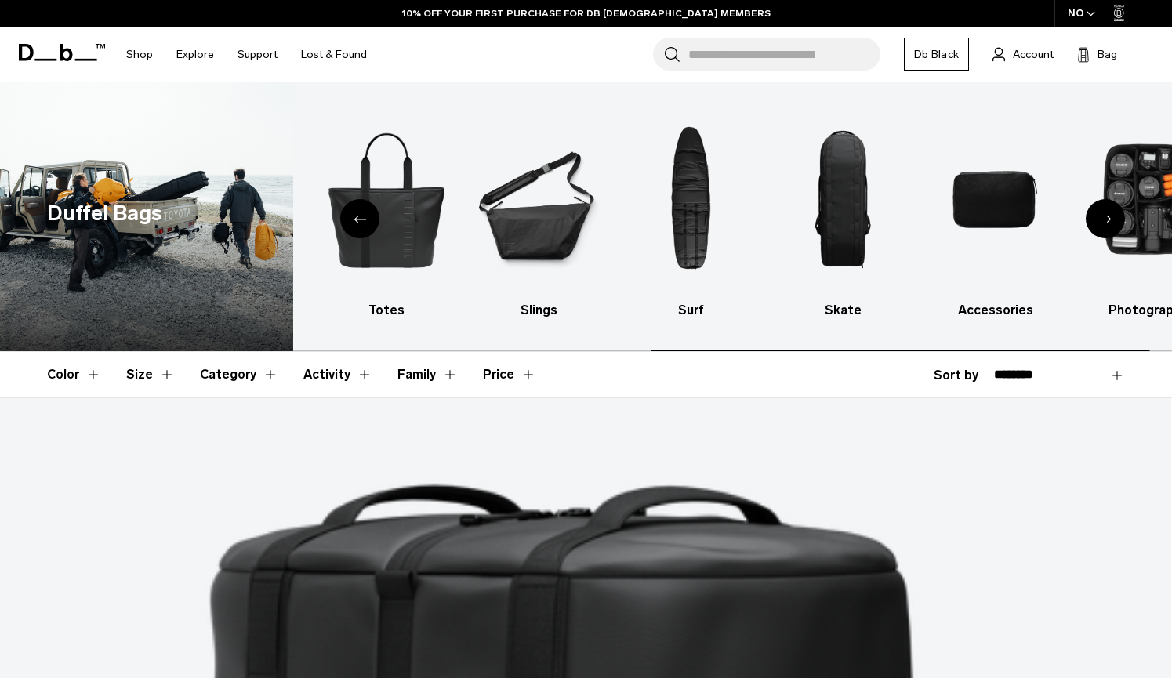
click at [1123, 226] on div "Next slide" at bounding box center [1105, 218] width 39 height 39
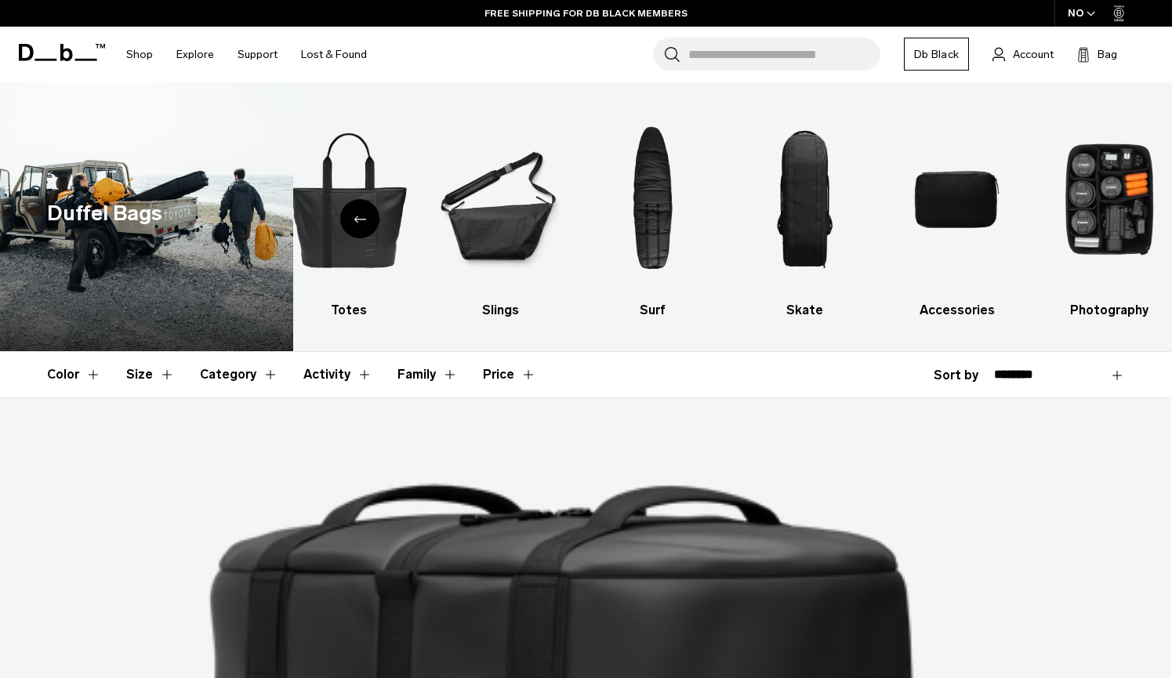
click at [358, 221] on icon "Previous slide" at bounding box center [360, 219] width 13 height 7
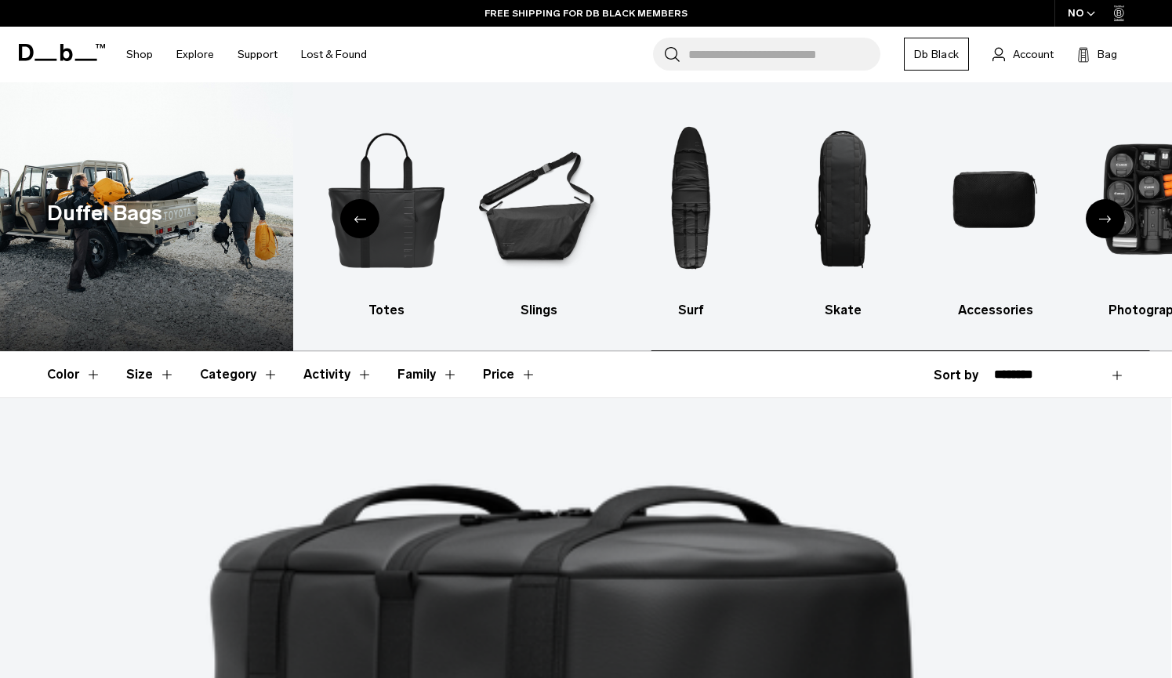
click at [358, 221] on icon "Previous slide" at bounding box center [360, 219] width 13 height 7
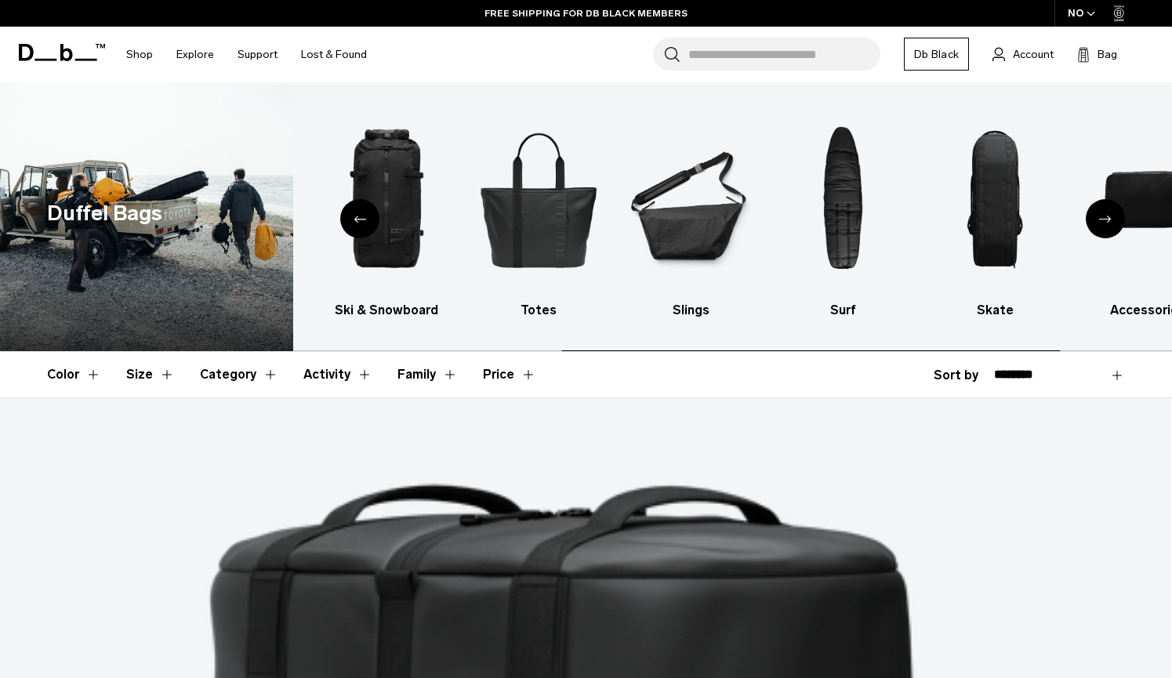
click at [358, 221] on icon "Previous slide" at bounding box center [360, 219] width 13 height 7
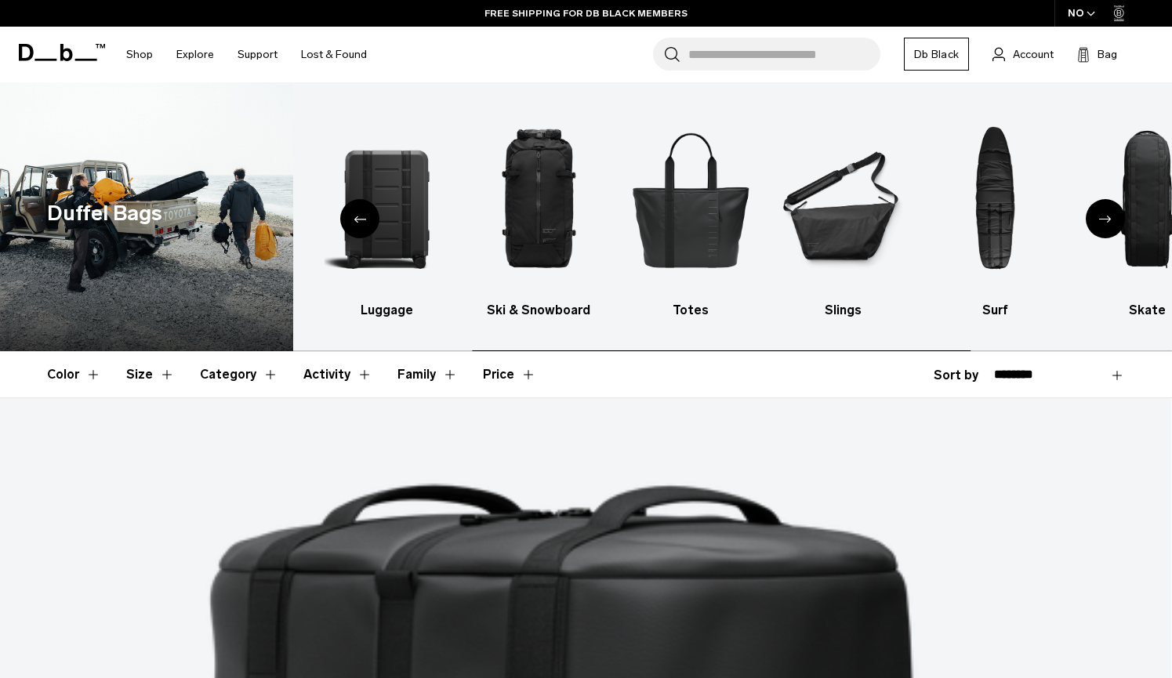
click at [358, 221] on icon "Previous slide" at bounding box center [360, 219] width 13 height 7
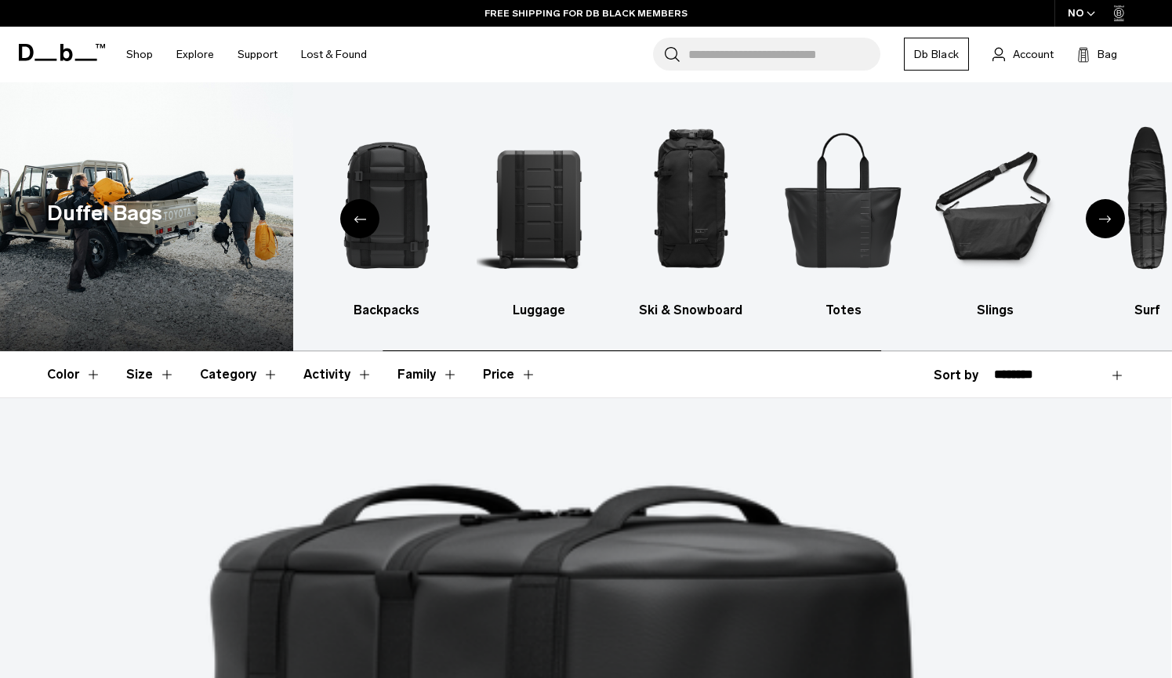
click at [358, 221] on icon "Previous slide" at bounding box center [360, 219] width 13 height 7
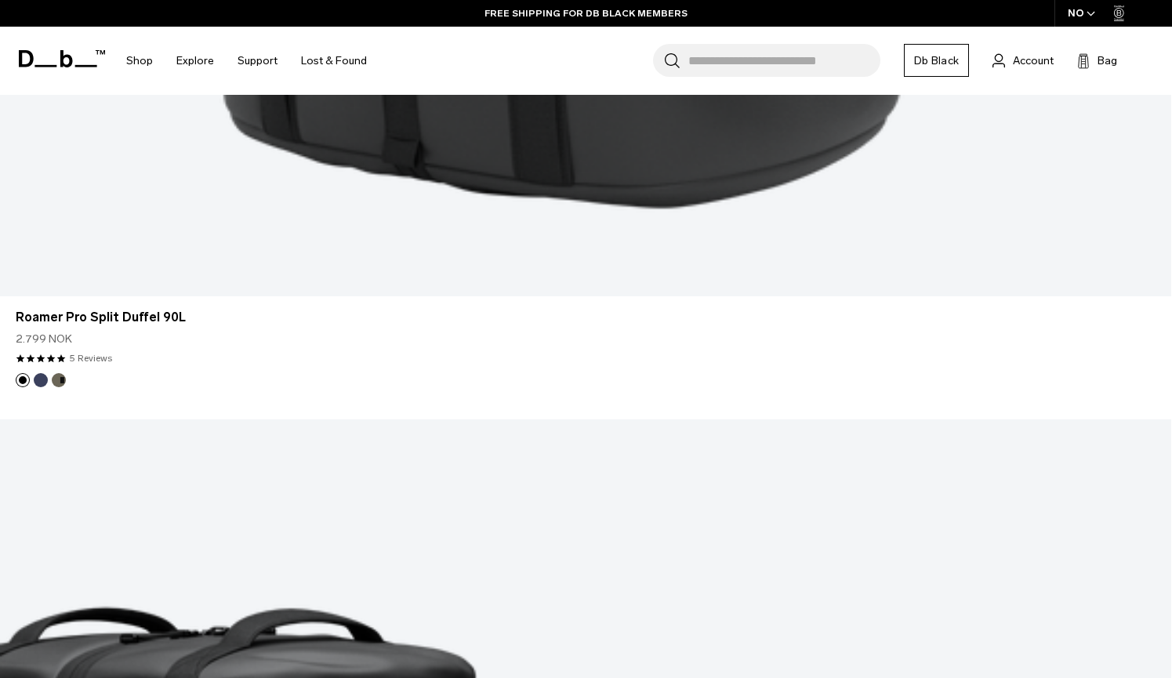
scroll to position [1408, 0]
